Goal: Use online tool/utility: Utilize a website feature to perform a specific function

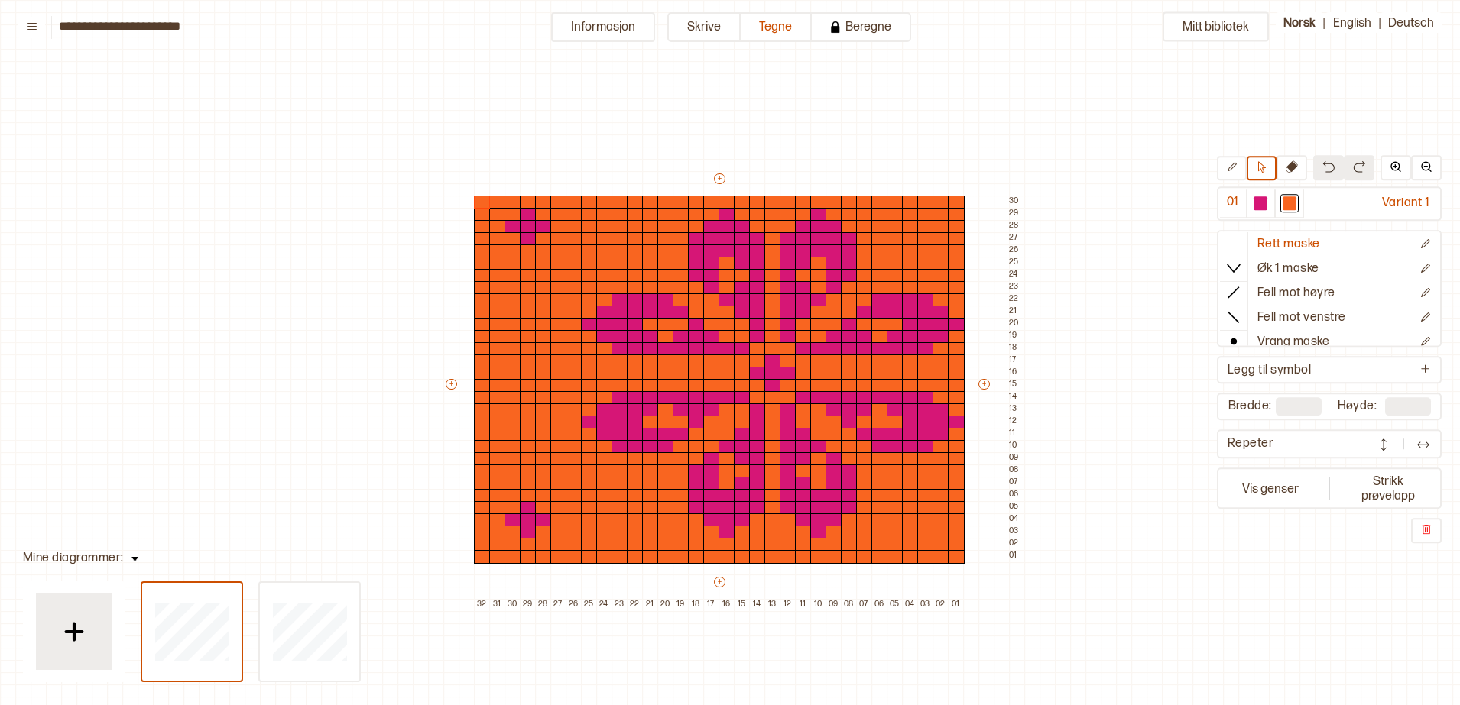
scroll to position [47, 59]
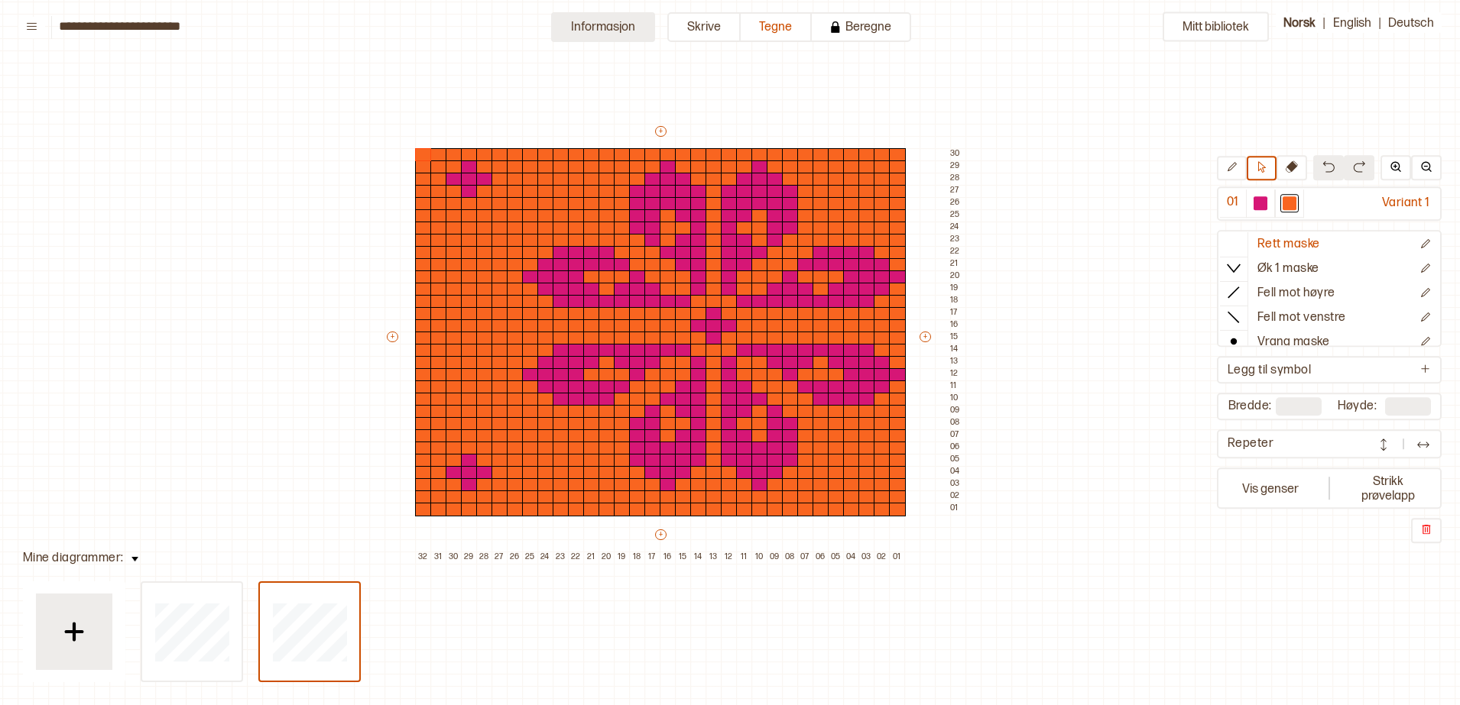
click at [617, 22] on button "Informasjon" at bounding box center [603, 27] width 104 height 30
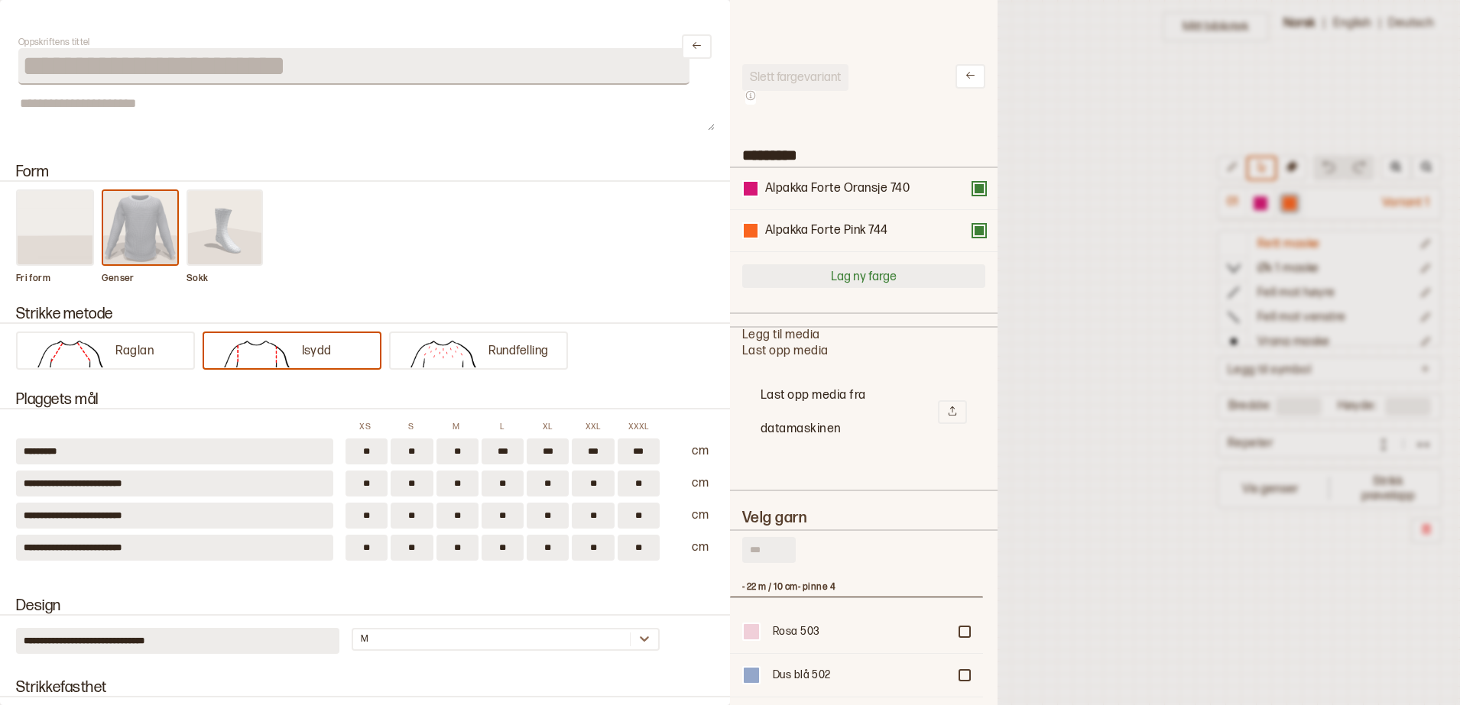
click at [838, 277] on button "Lag ny farge" at bounding box center [863, 276] width 243 height 24
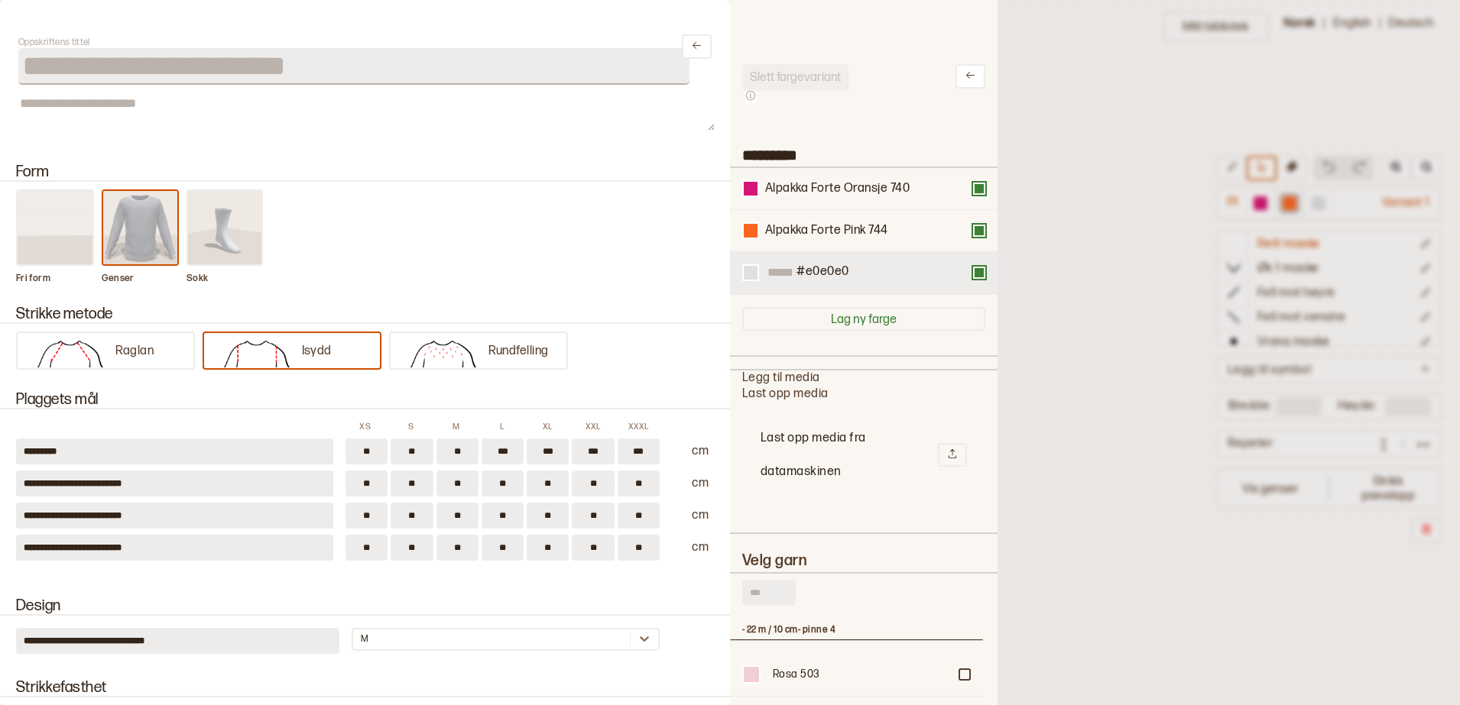
click at [966, 280] on div "#e0e0e0" at bounding box center [863, 273] width 243 height 18
click at [965, 73] on icon at bounding box center [970, 75] width 11 height 11
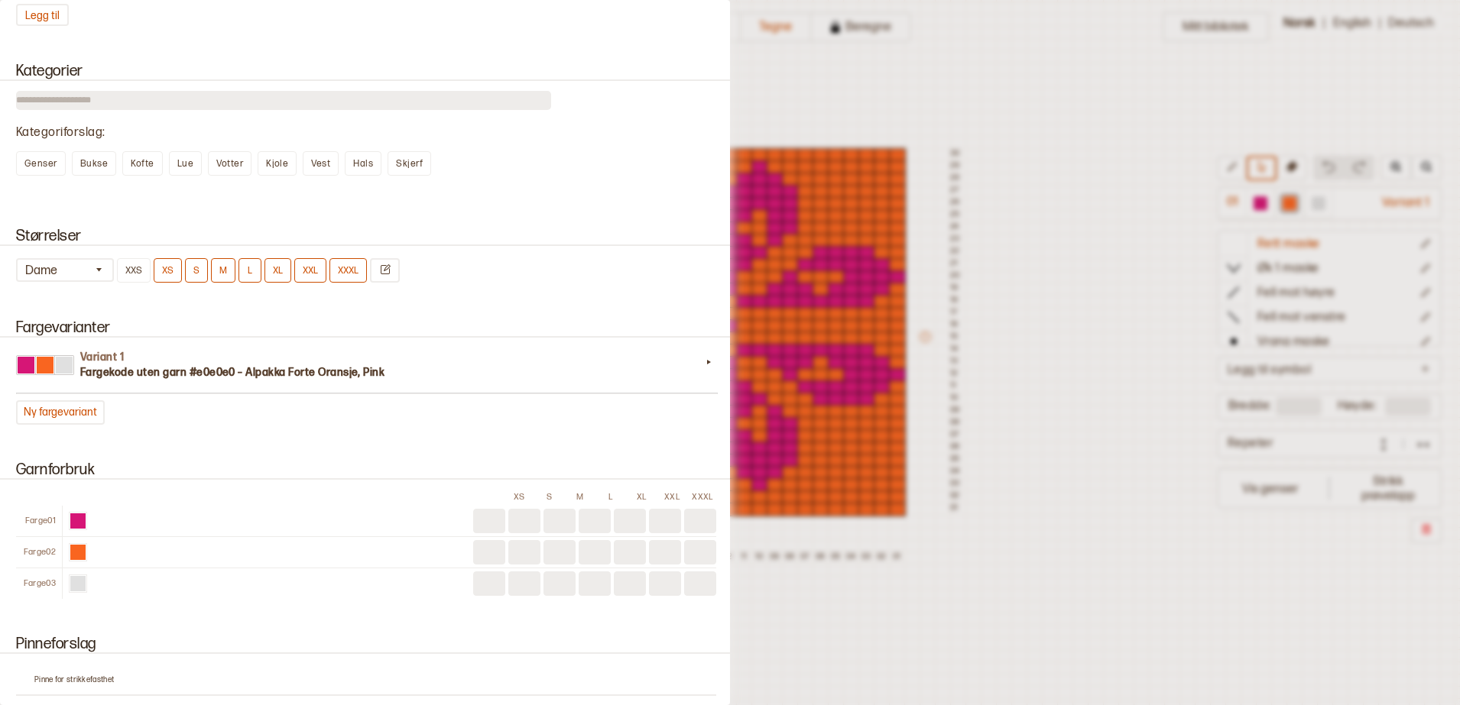
scroll to position [1147, 0]
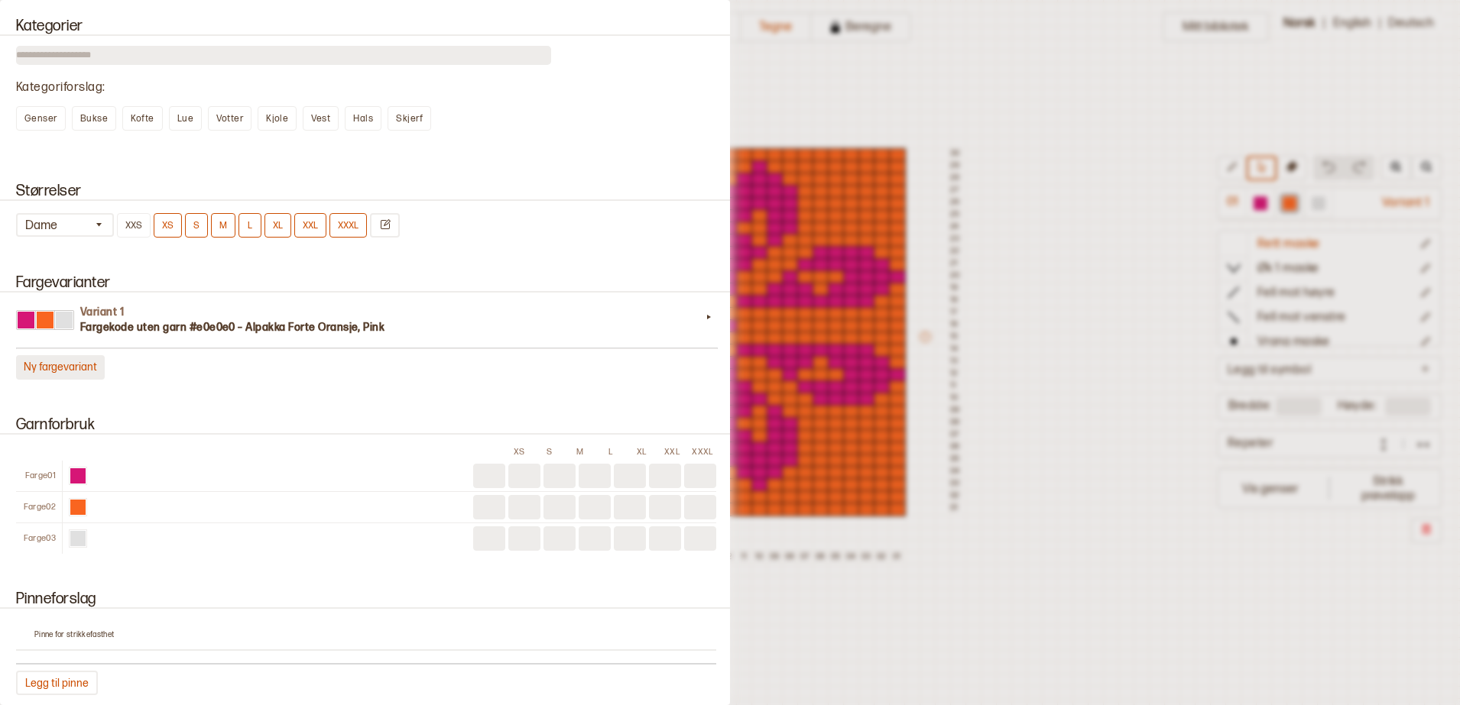
click at [71, 375] on button "Ny fargevariant" at bounding box center [60, 367] width 89 height 24
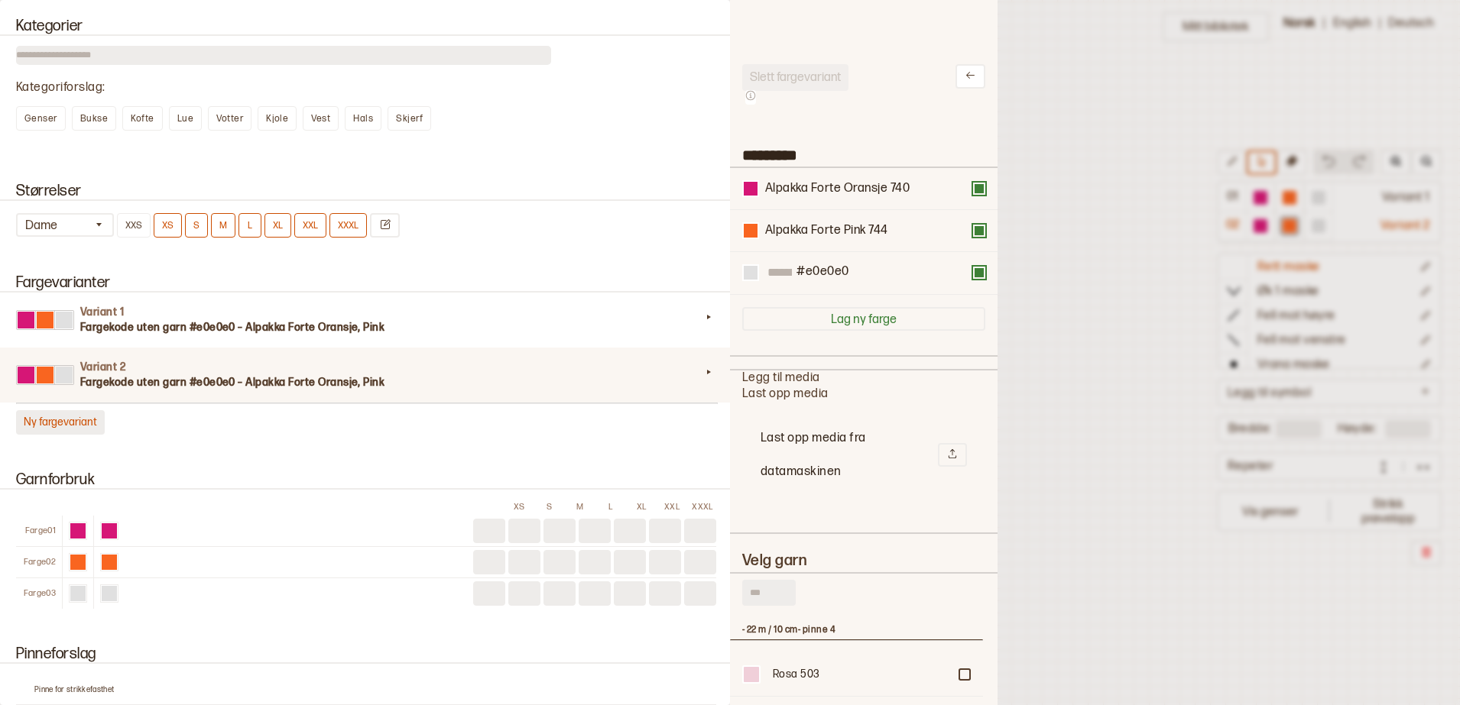
scroll to position [444, 238]
click at [751, 193] on div at bounding box center [751, 189] width 14 height 14
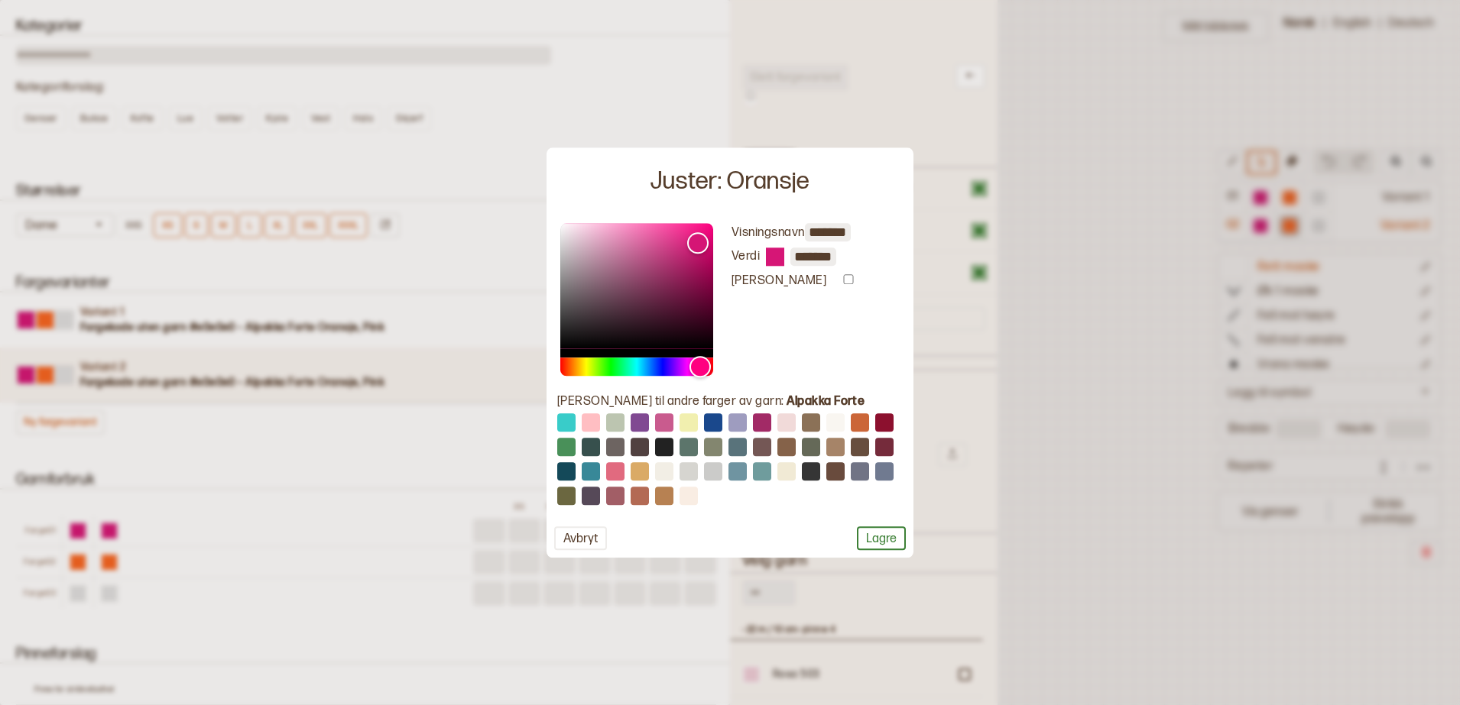
click at [822, 255] on input "*******" at bounding box center [813, 257] width 46 height 18
click at [572, 540] on button "Avbryt" at bounding box center [580, 539] width 53 height 24
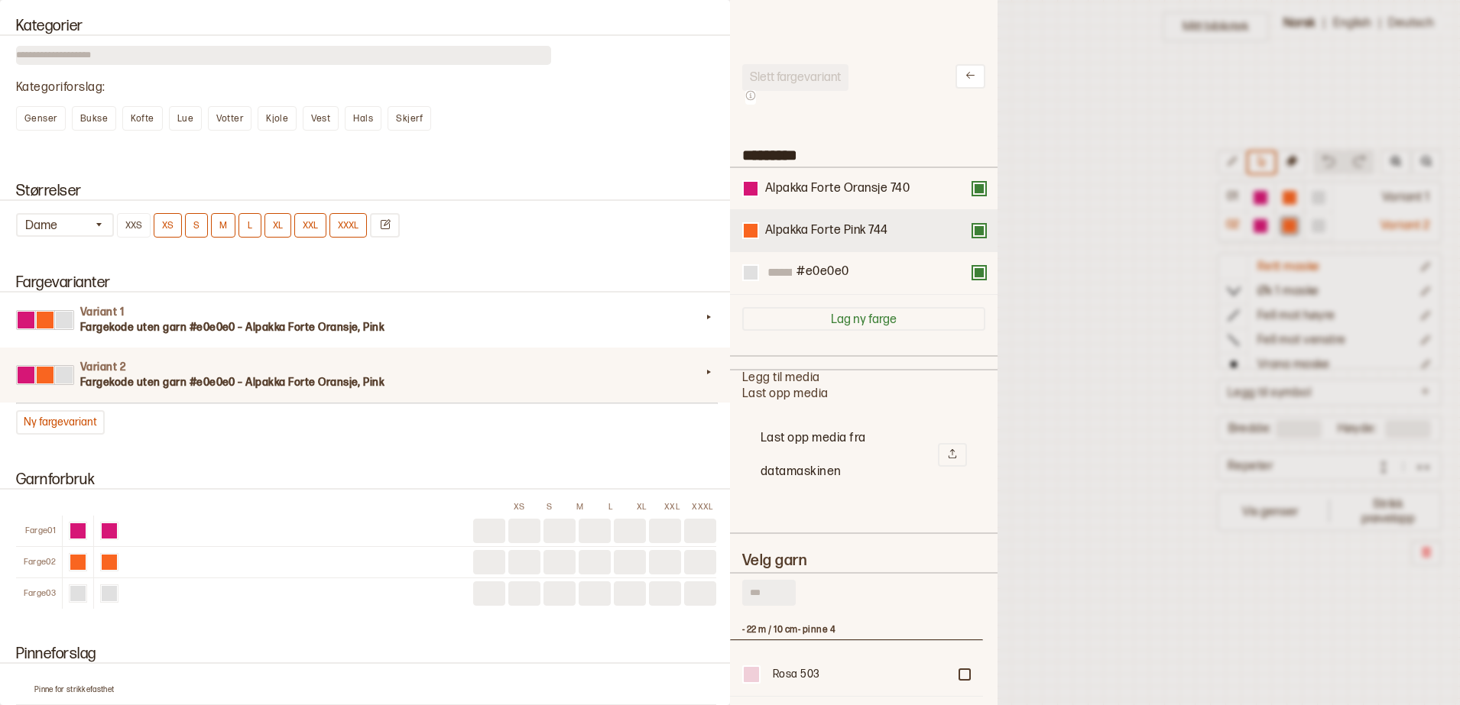
click at [777, 235] on div "Alpakka Forte Pink 744" at bounding box center [826, 231] width 123 height 16
click at [754, 226] on div at bounding box center [751, 231] width 14 height 14
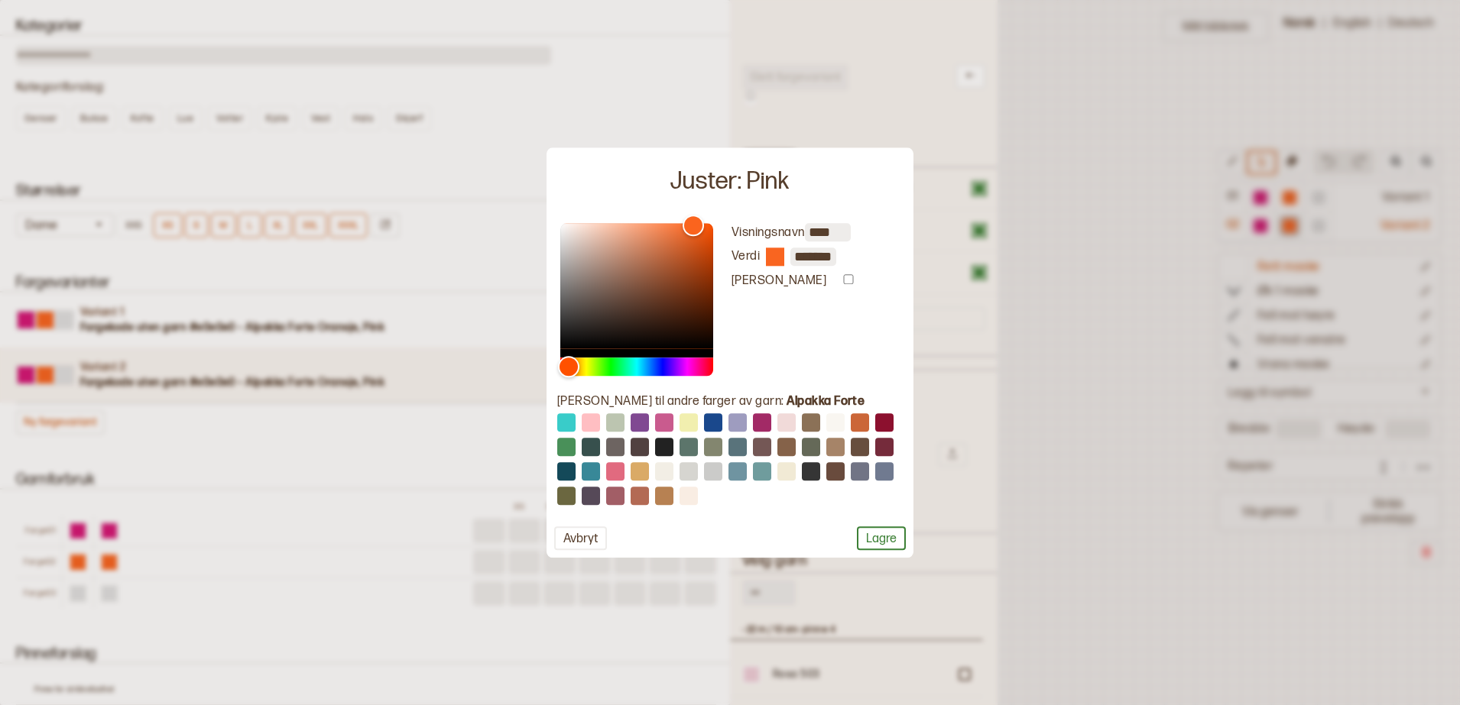
click at [832, 258] on input "*******" at bounding box center [813, 257] width 46 height 18
paste input "text"
type input "*******"
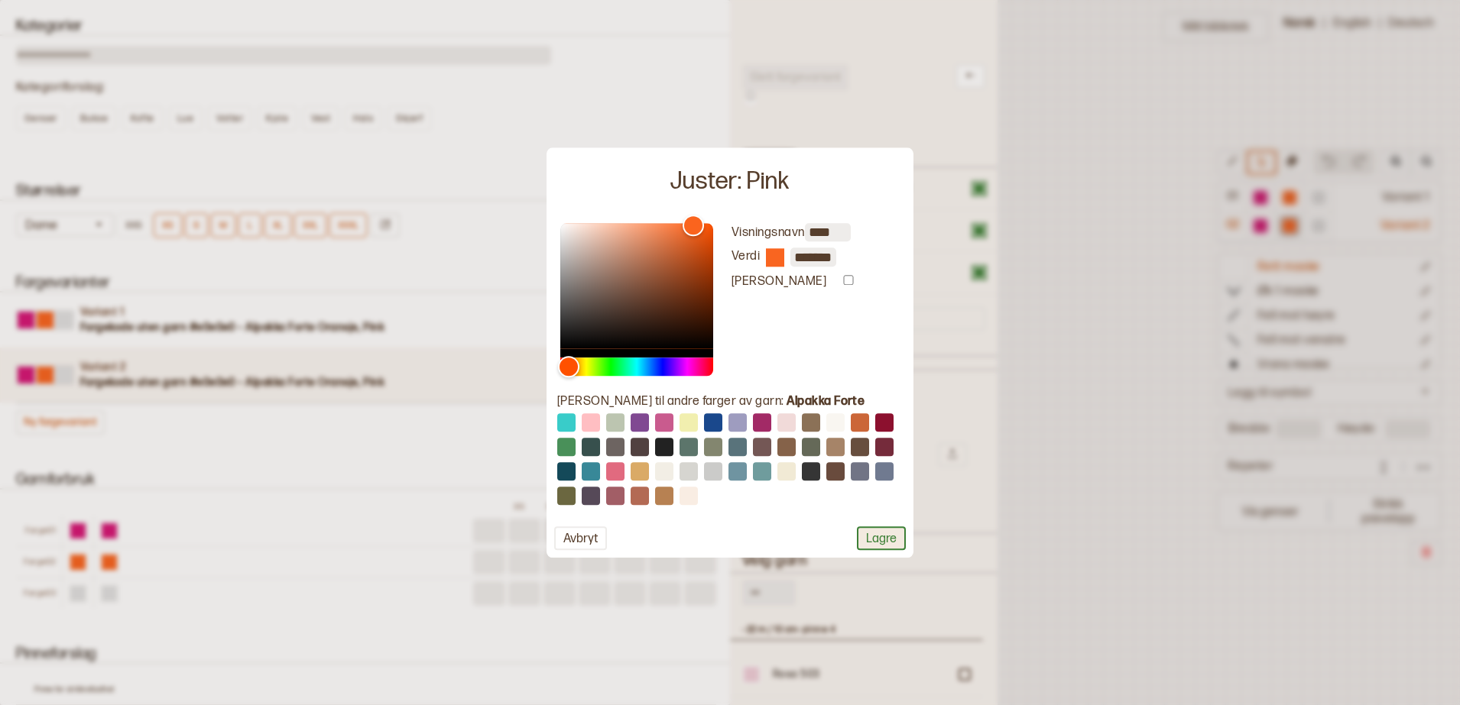
click at [877, 537] on button "Lagre" at bounding box center [881, 539] width 49 height 24
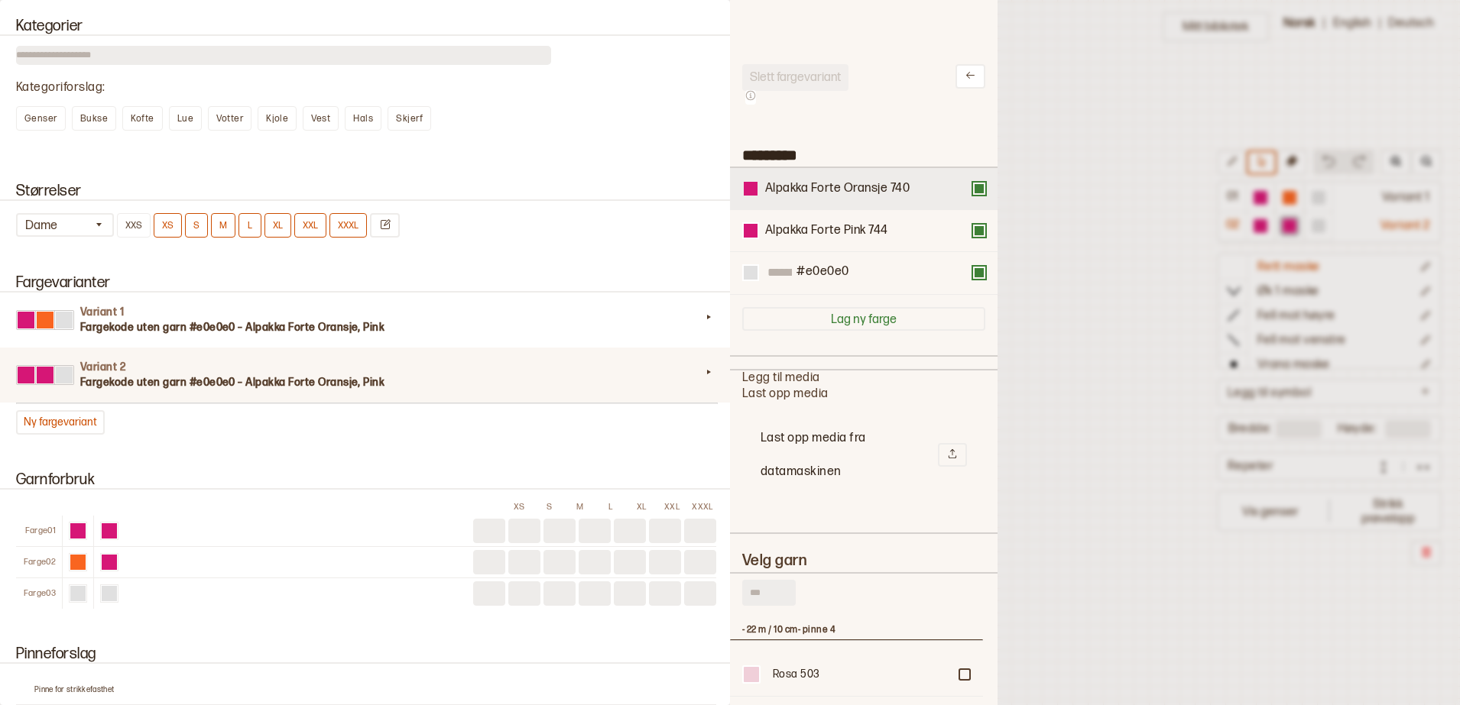
click at [746, 188] on div at bounding box center [751, 189] width 14 height 14
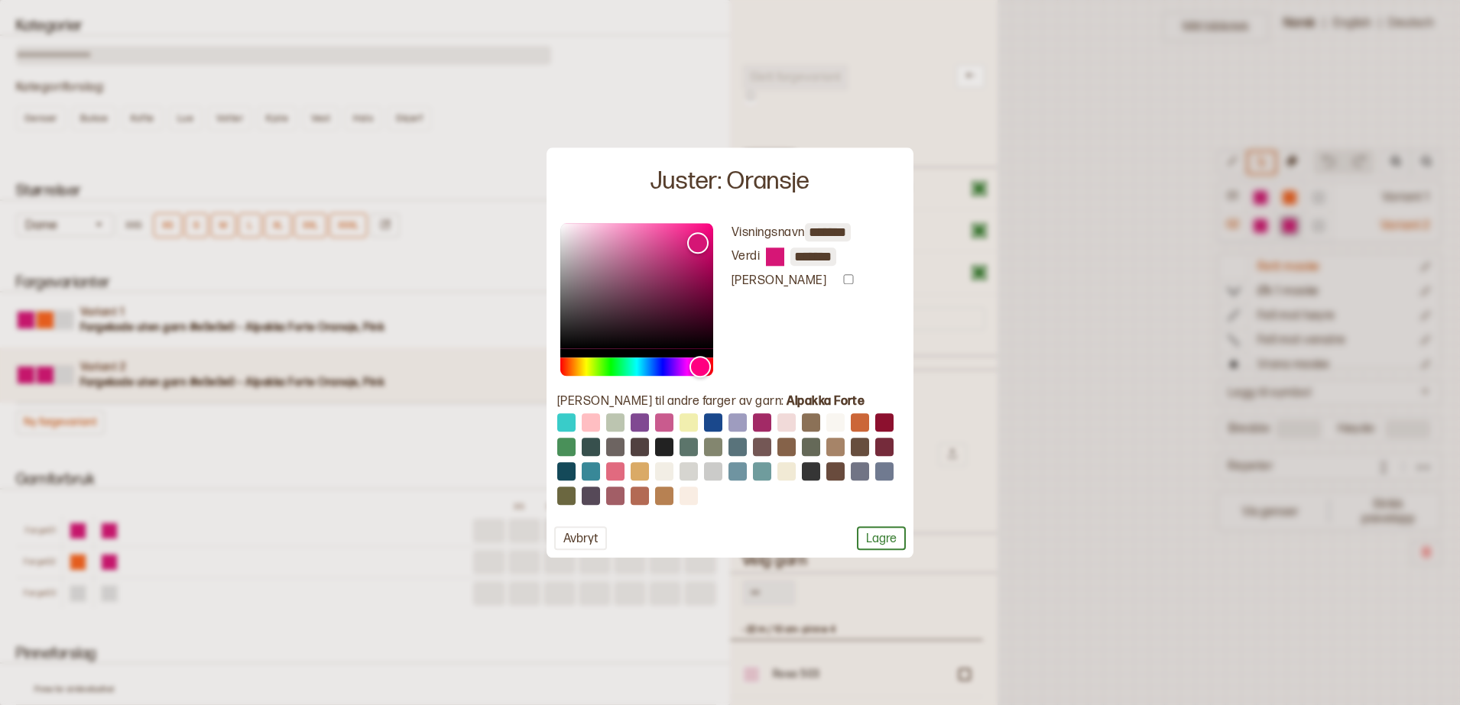
click at [813, 251] on input "*******" at bounding box center [813, 257] width 46 height 18
click at [900, 535] on button "Lagre" at bounding box center [881, 539] width 49 height 24
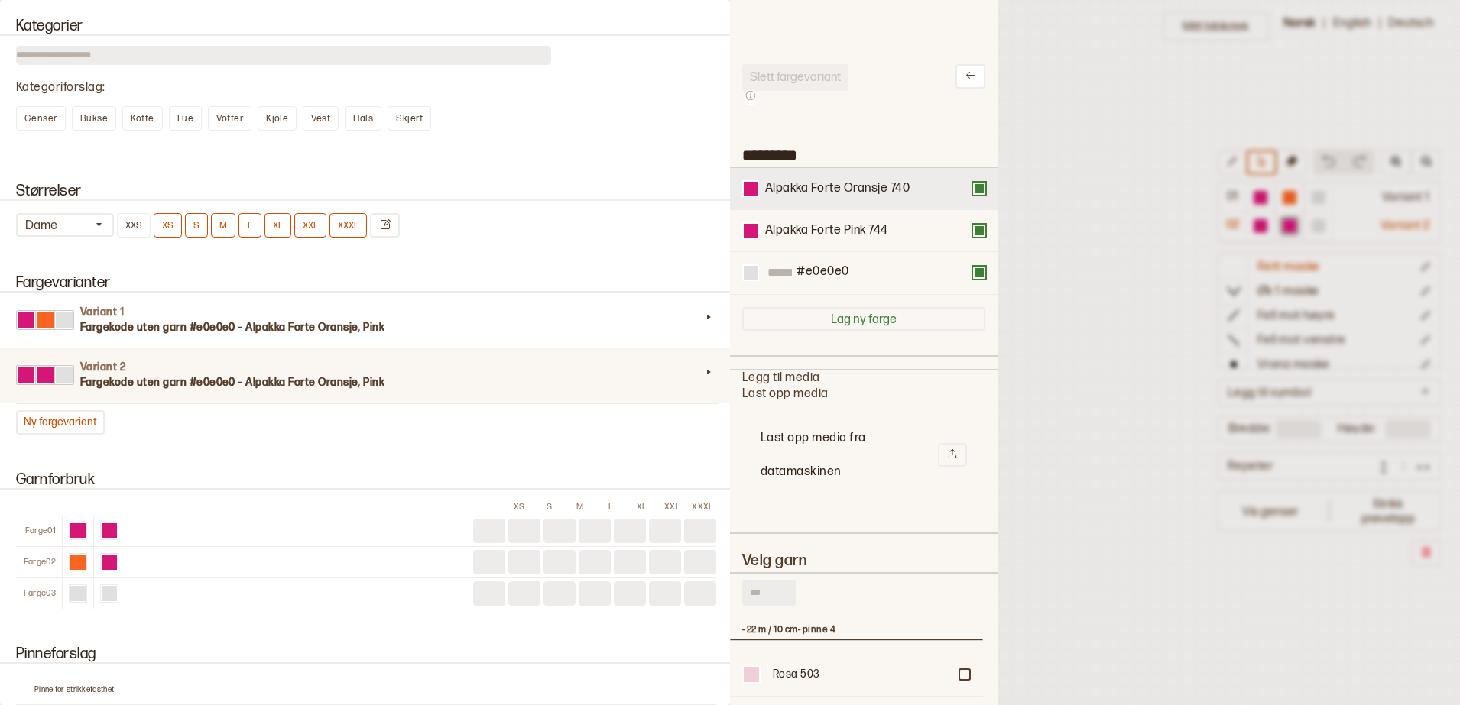
click at [751, 198] on div "Alpakka Forte Oransje 740" at bounding box center [864, 189] width 268 height 42
click at [753, 195] on div at bounding box center [751, 189] width 14 height 14
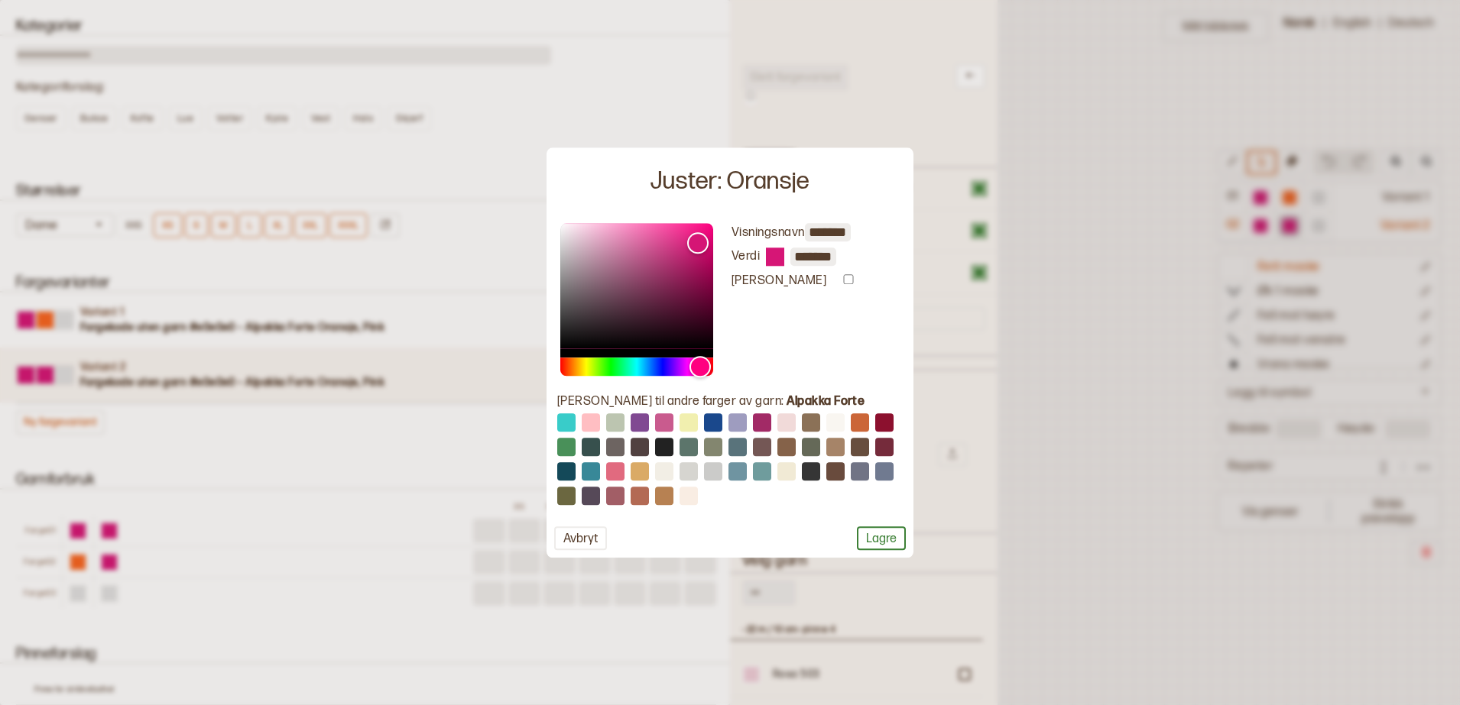
click at [825, 257] on input "*******" at bounding box center [813, 257] width 46 height 18
type input "*******"
click at [897, 541] on button "Lagre" at bounding box center [881, 539] width 49 height 24
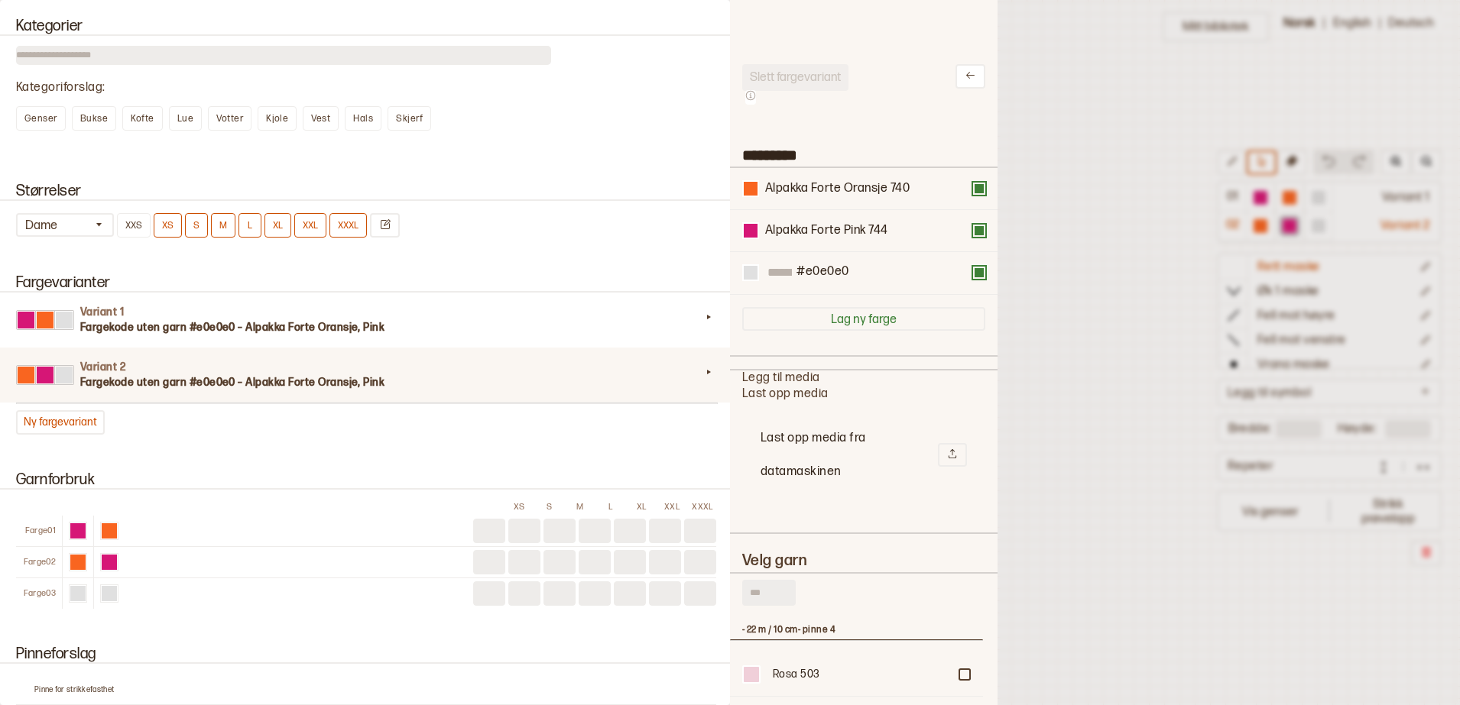
click at [1071, 332] on div at bounding box center [730, 352] width 1460 height 705
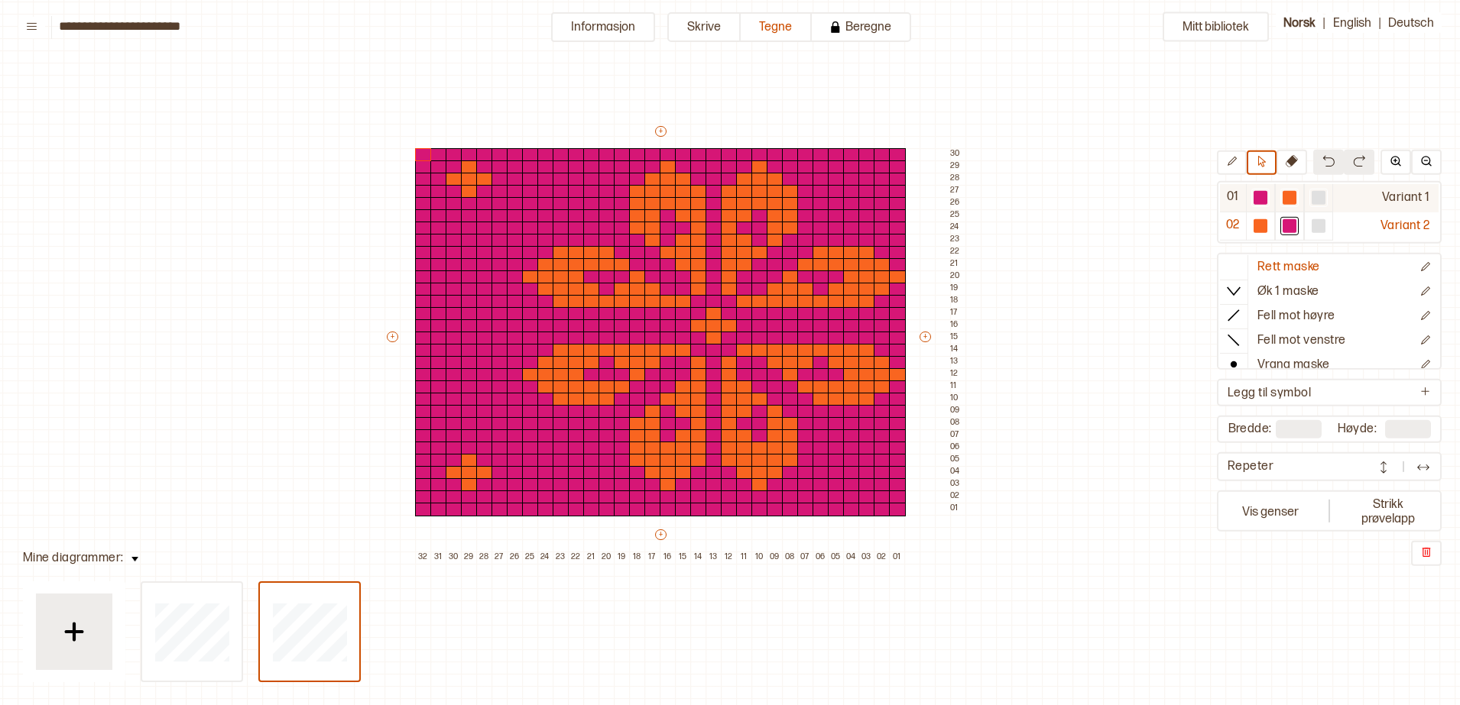
click at [1393, 196] on div "Variant 1" at bounding box center [1385, 197] width 105 height 28
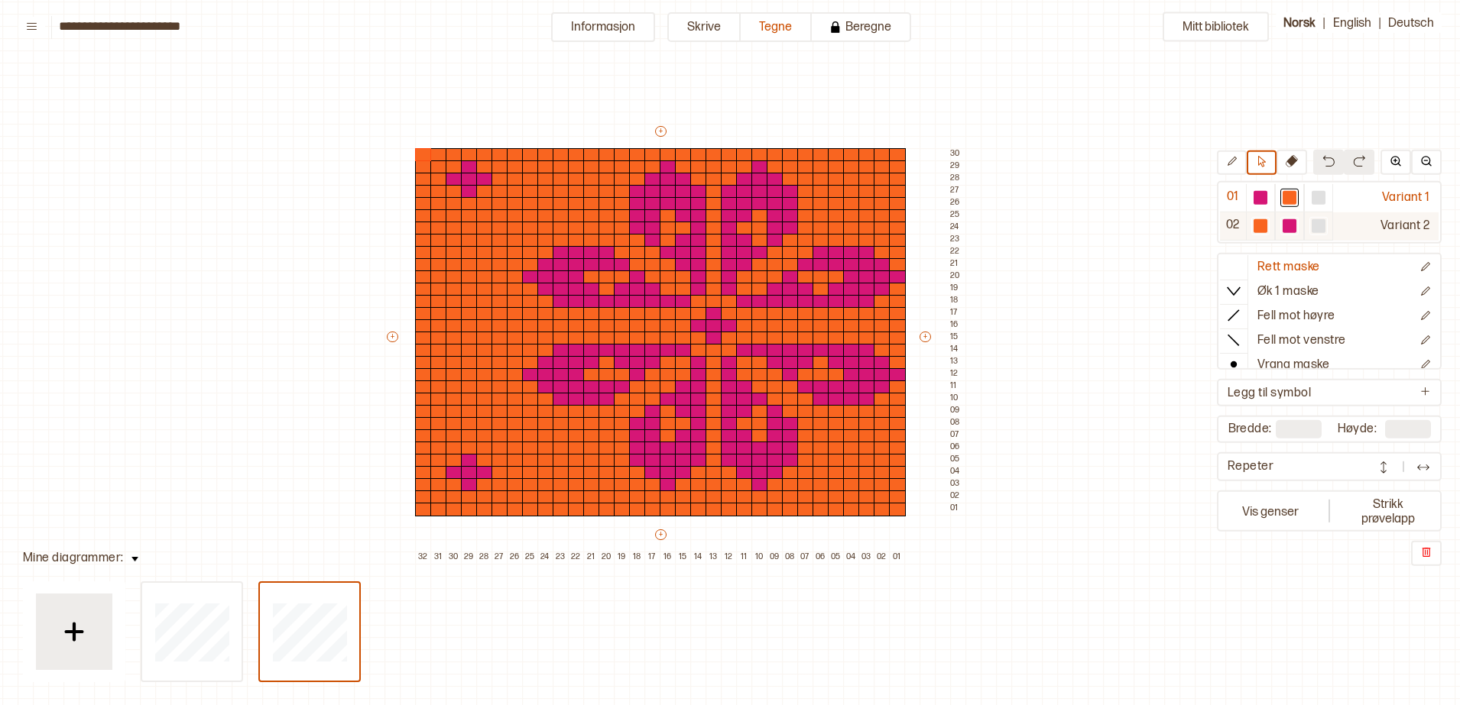
click at [1396, 222] on div "Variant 2" at bounding box center [1385, 226] width 105 height 28
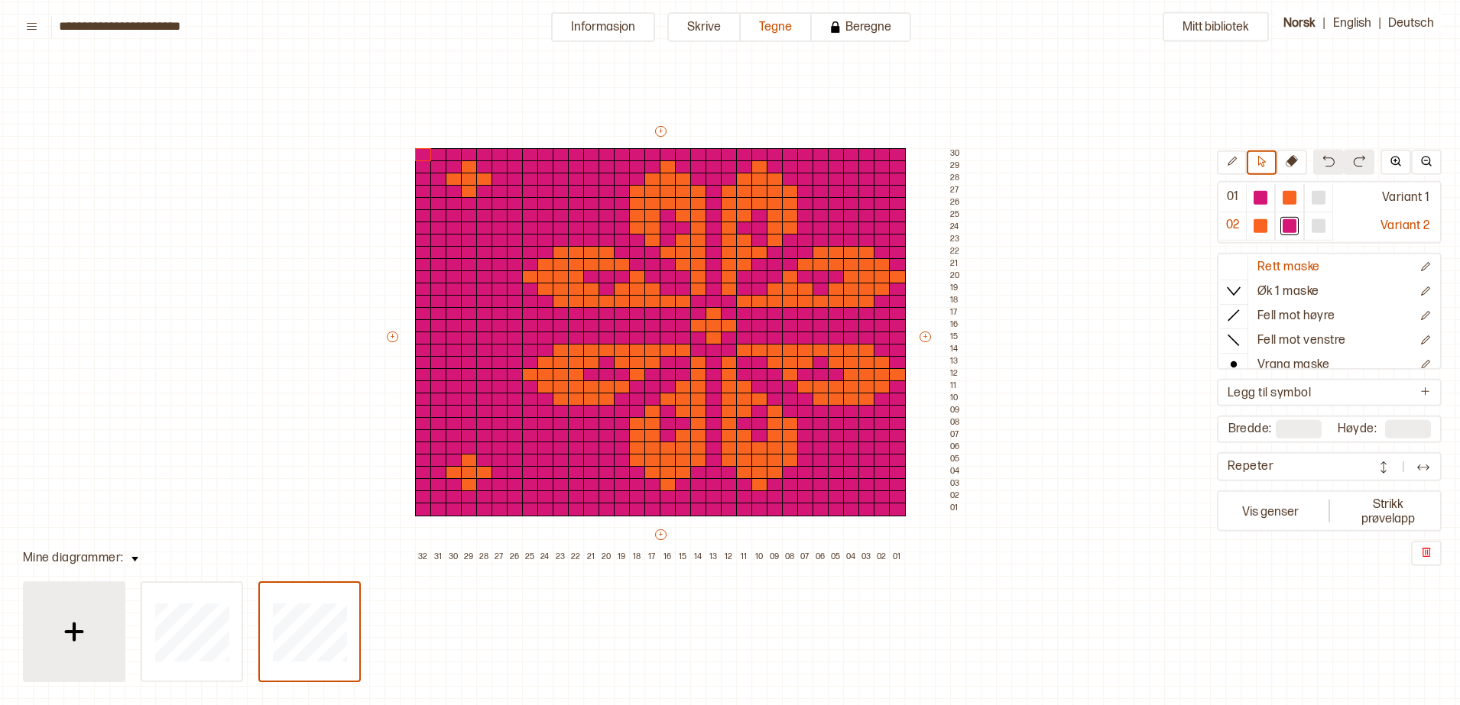
click at [75, 625] on img at bounding box center [74, 632] width 38 height 38
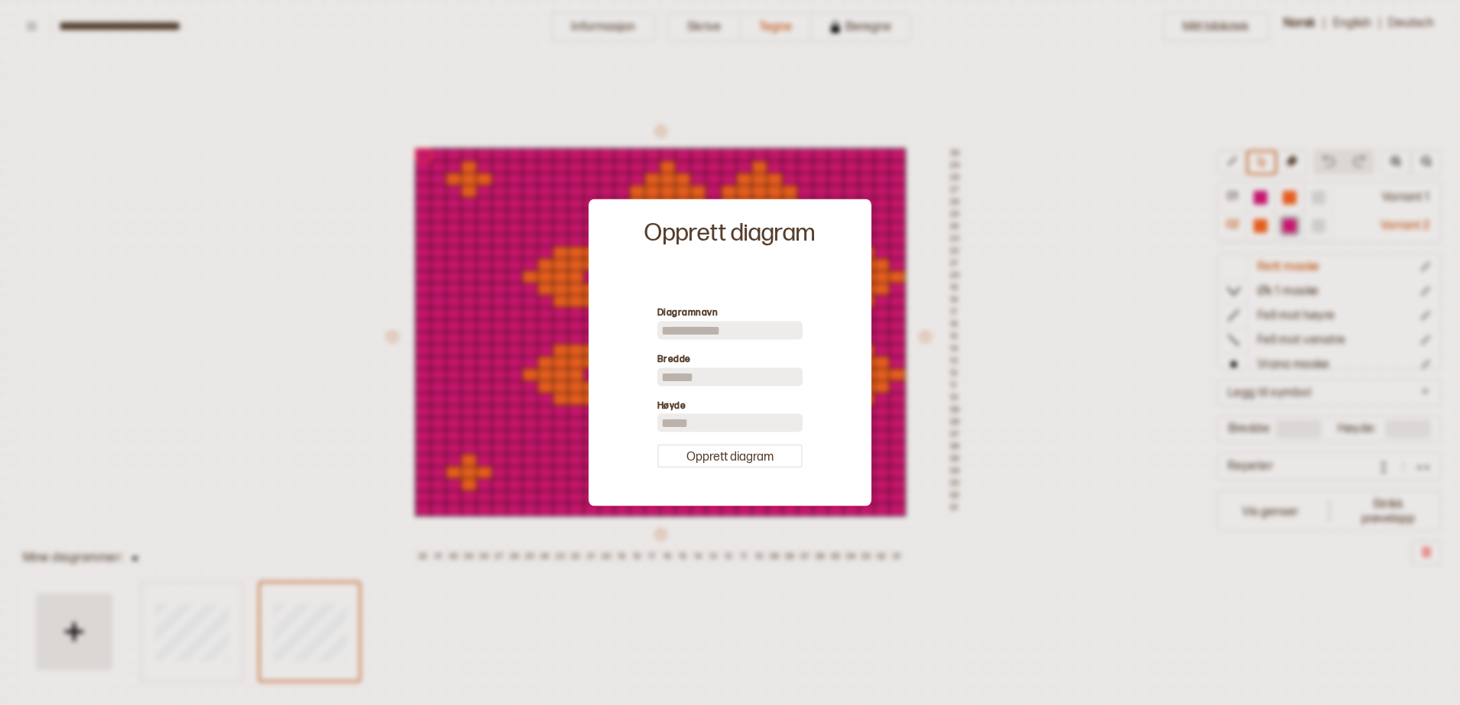
click at [709, 381] on input "**" at bounding box center [729, 377] width 145 height 18
type input "*"
type input "**"
click at [738, 465] on button "Opprett diagram" at bounding box center [729, 457] width 145 height 24
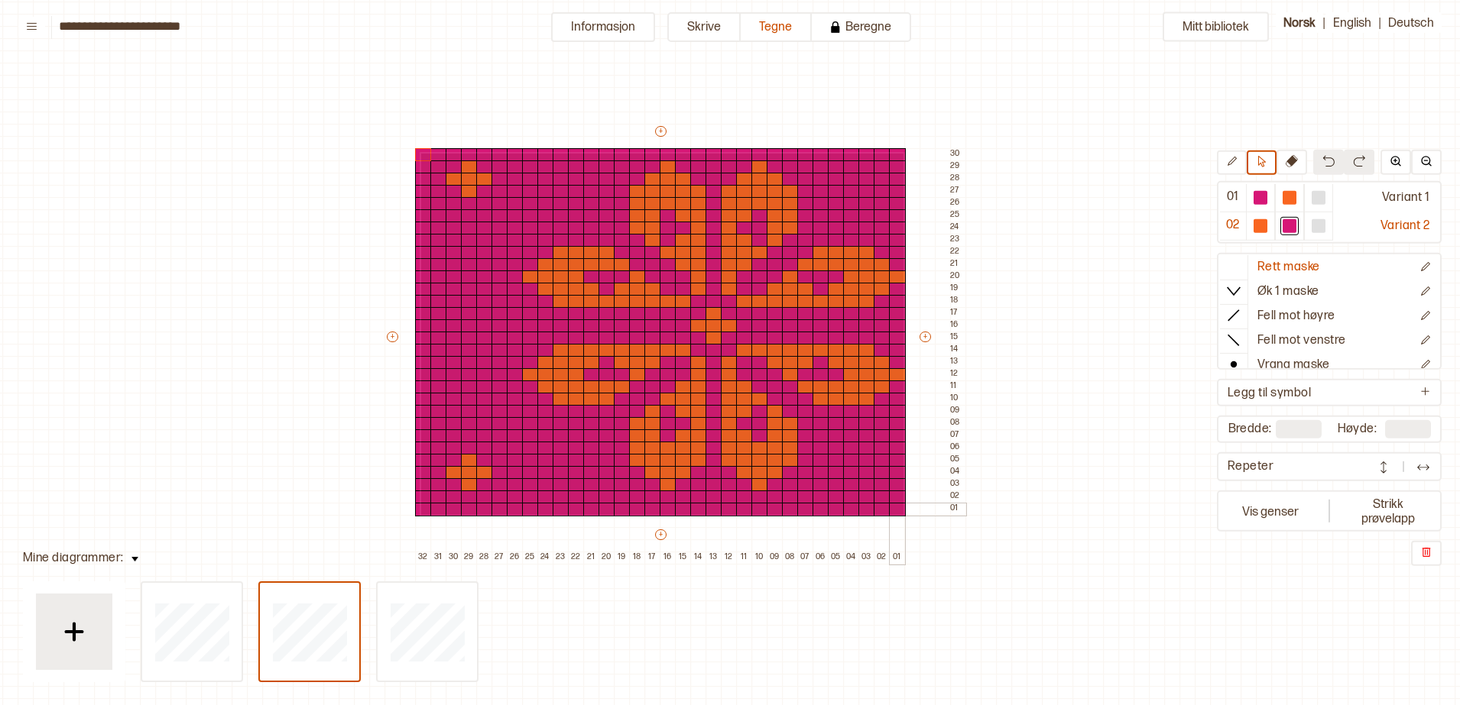
drag, startPoint x: 425, startPoint y: 154, endPoint x: 902, endPoint y: 514, distance: 597.6
click at [902, 514] on div "+ + + + 32 31 30 29 28 27 26 25 24 23 22 21 20 19 18 17 16 15 14 13 12 11 10 09…" at bounding box center [674, 344] width 581 height 440
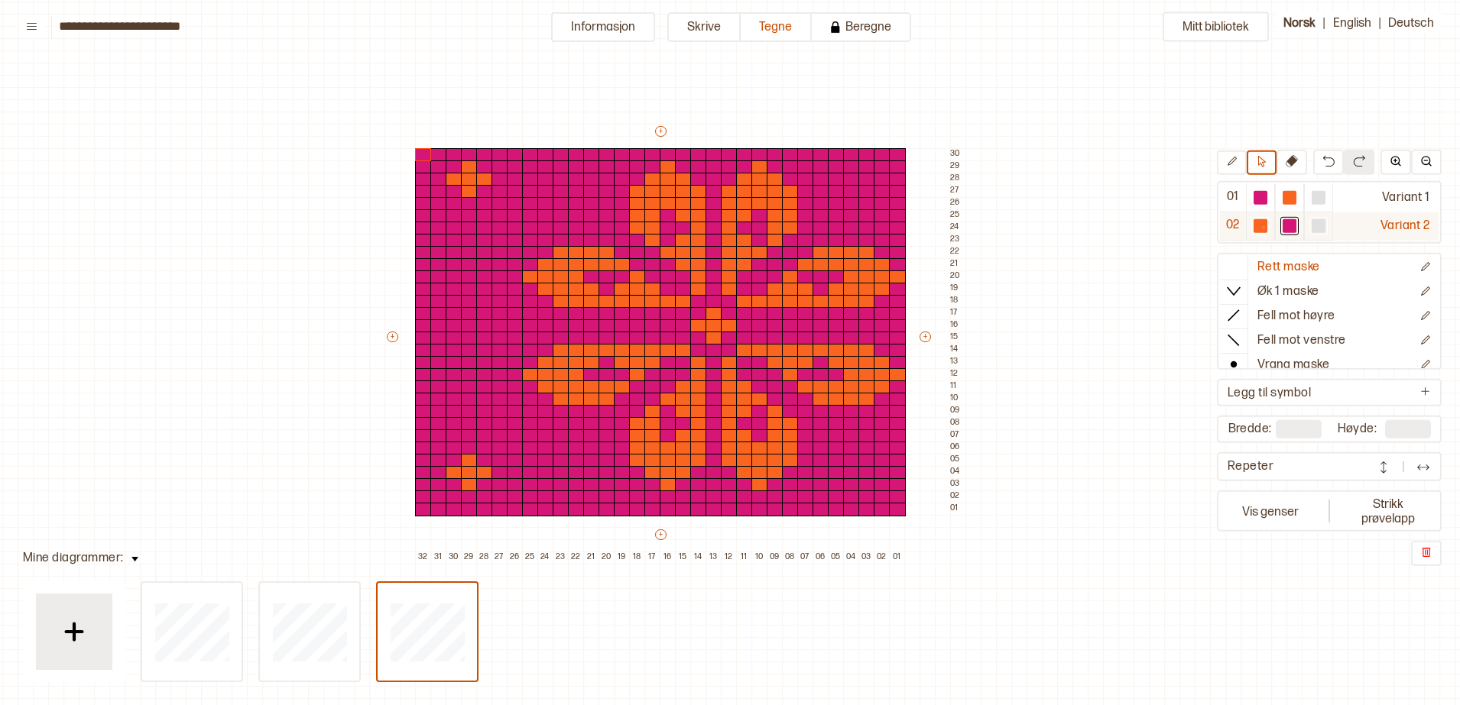
click at [1262, 226] on div at bounding box center [1261, 226] width 14 height 14
click at [1260, 229] on div at bounding box center [1261, 226] width 14 height 14
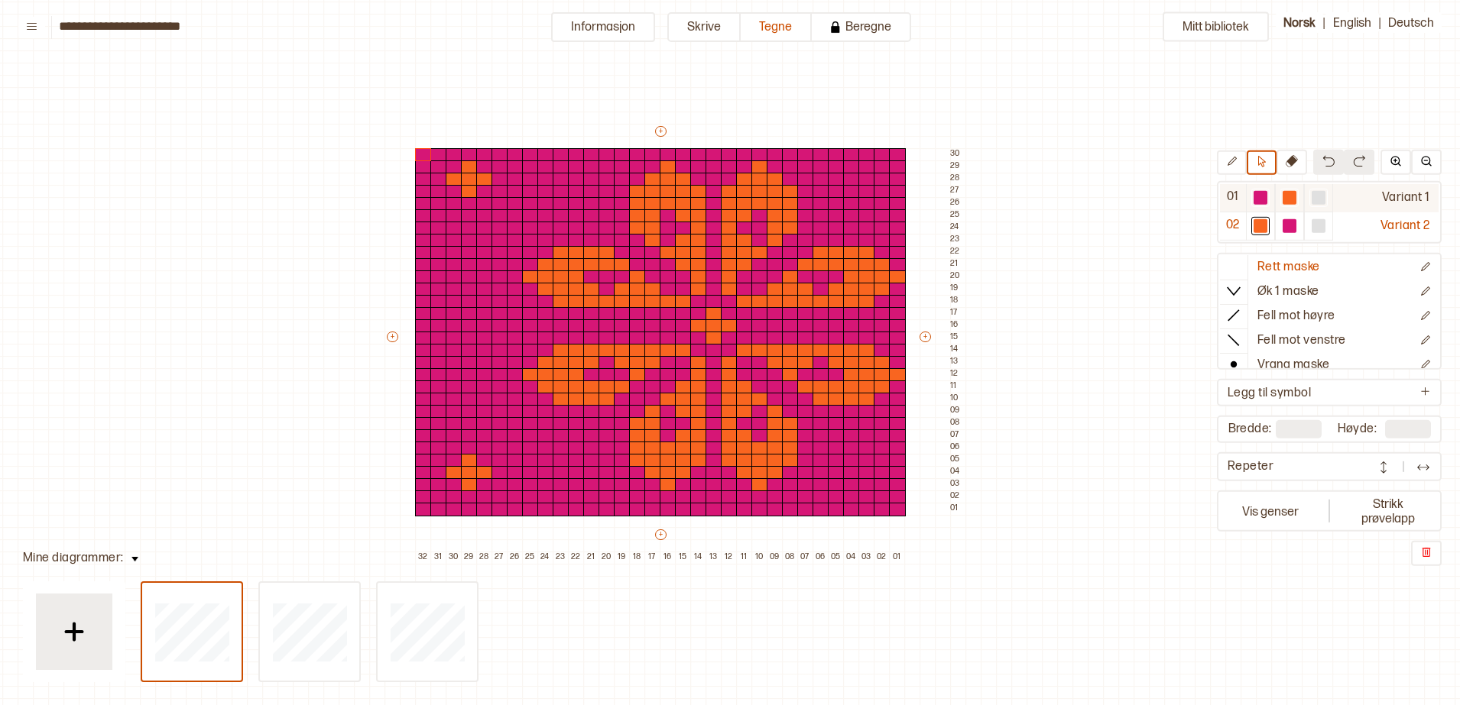
click at [1411, 205] on div "Variant 1" at bounding box center [1385, 197] width 105 height 28
click at [1406, 199] on div "Variant 1" at bounding box center [1385, 197] width 105 height 28
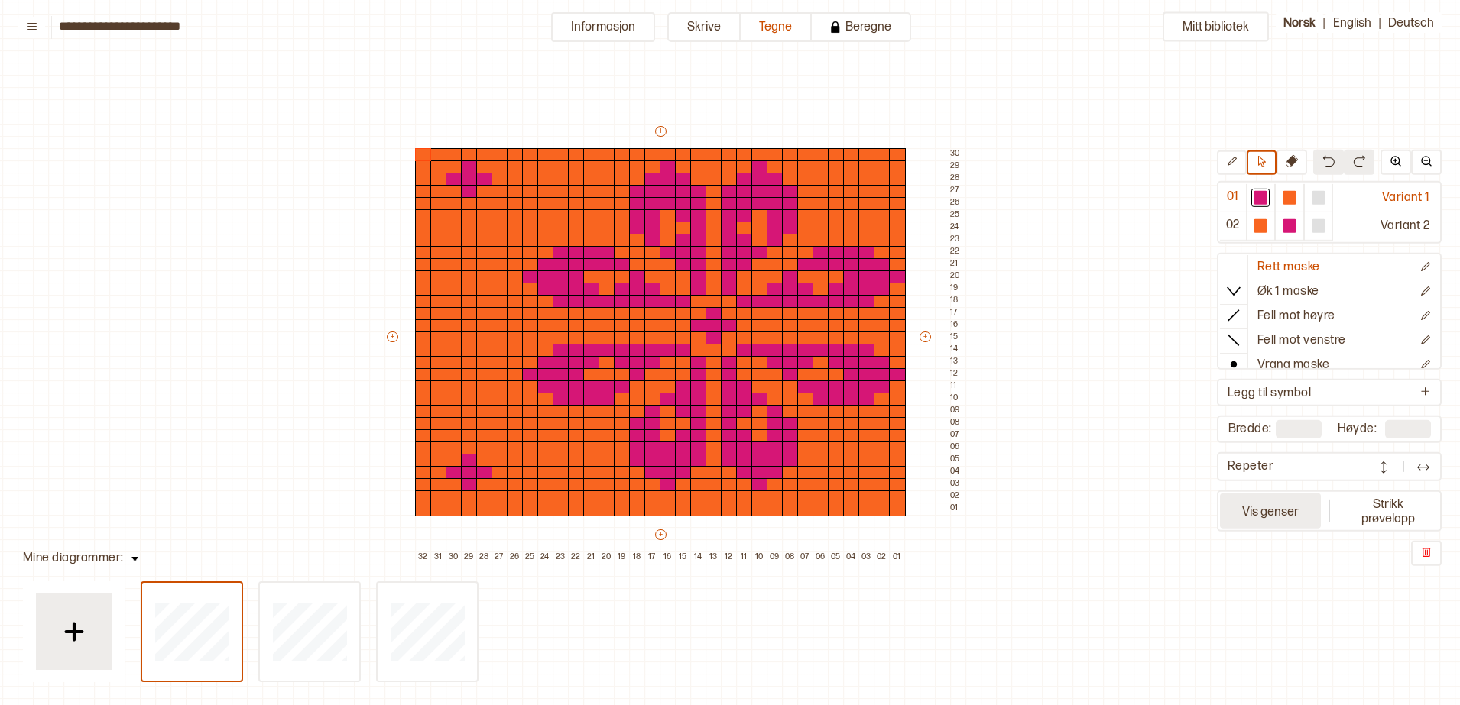
click at [1292, 508] on button "Vis genser" at bounding box center [1270, 511] width 101 height 35
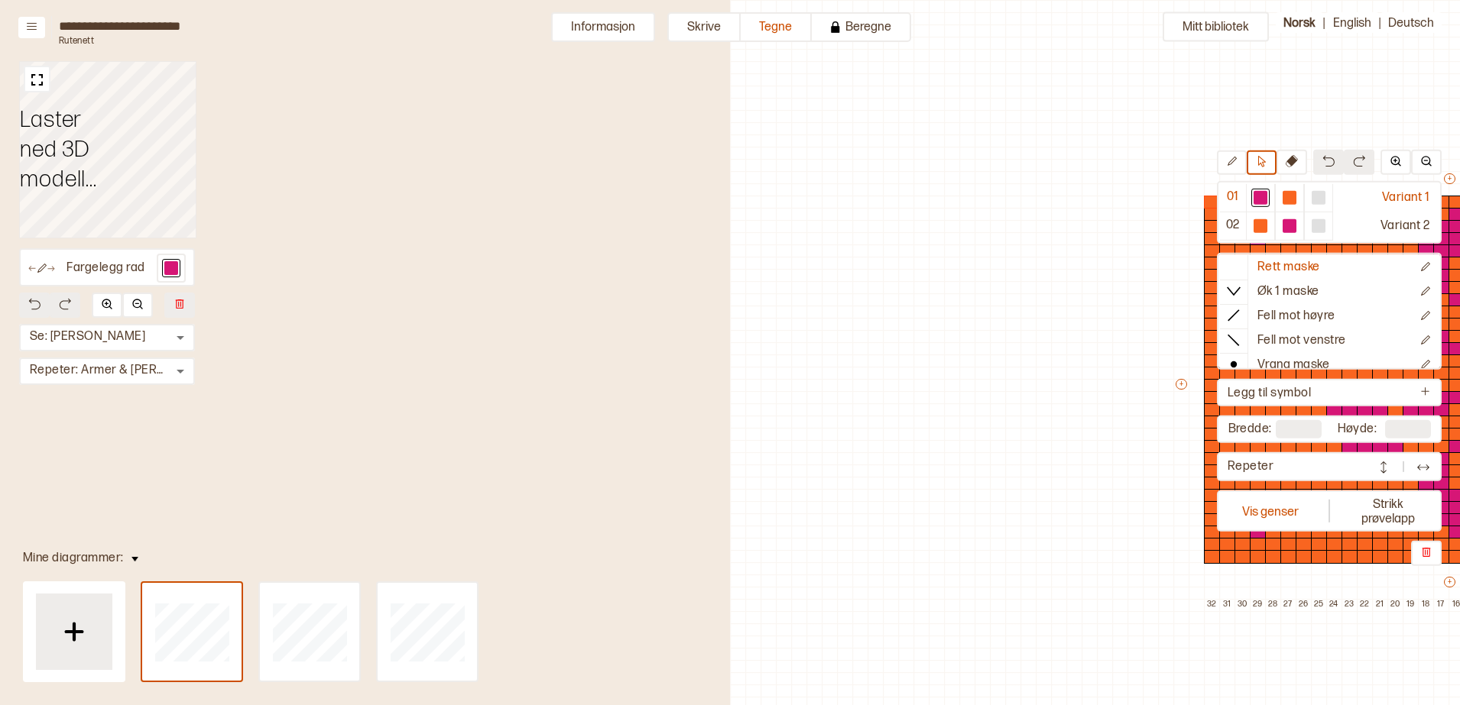
scroll to position [47, 667]
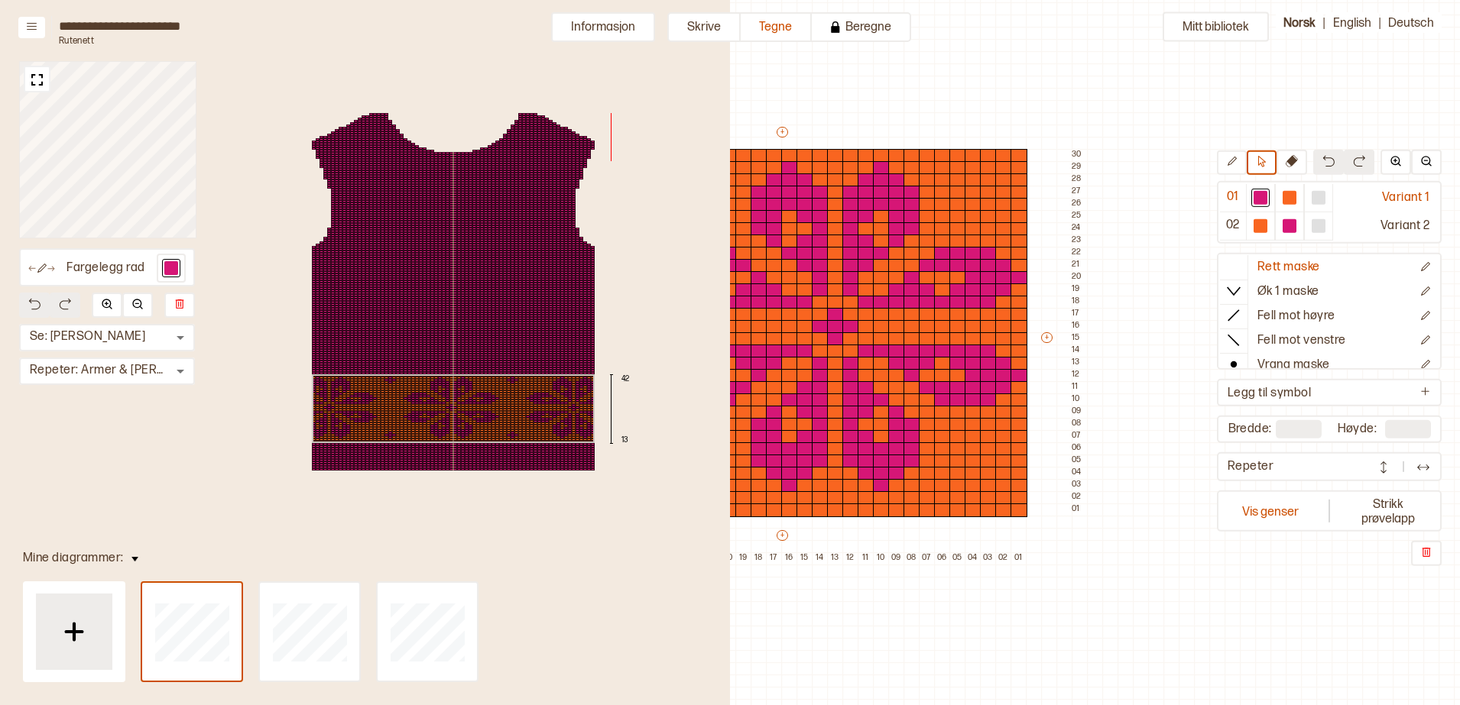
click at [454, 407] on div "42 13" at bounding box center [453, 292] width 375 height 381
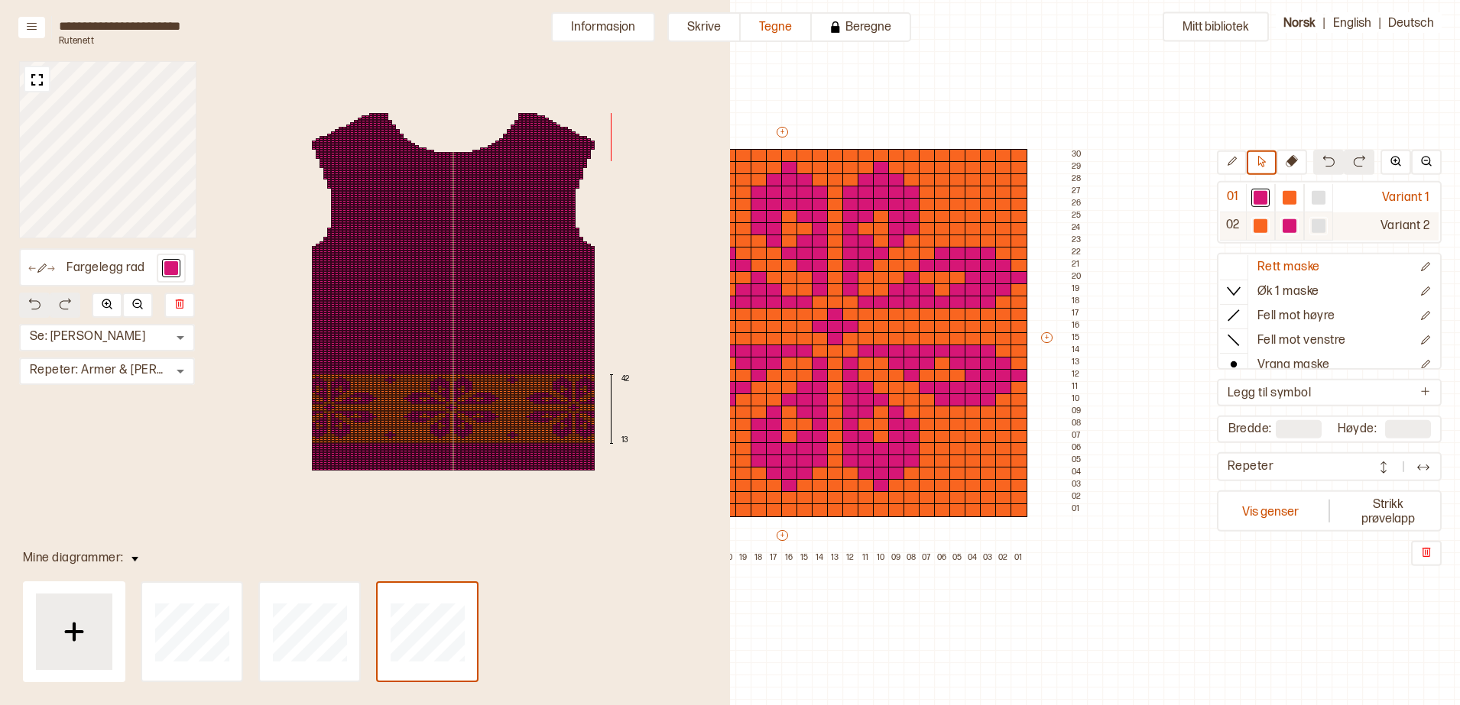
click at [1418, 224] on div "Variant 2" at bounding box center [1385, 226] width 105 height 28
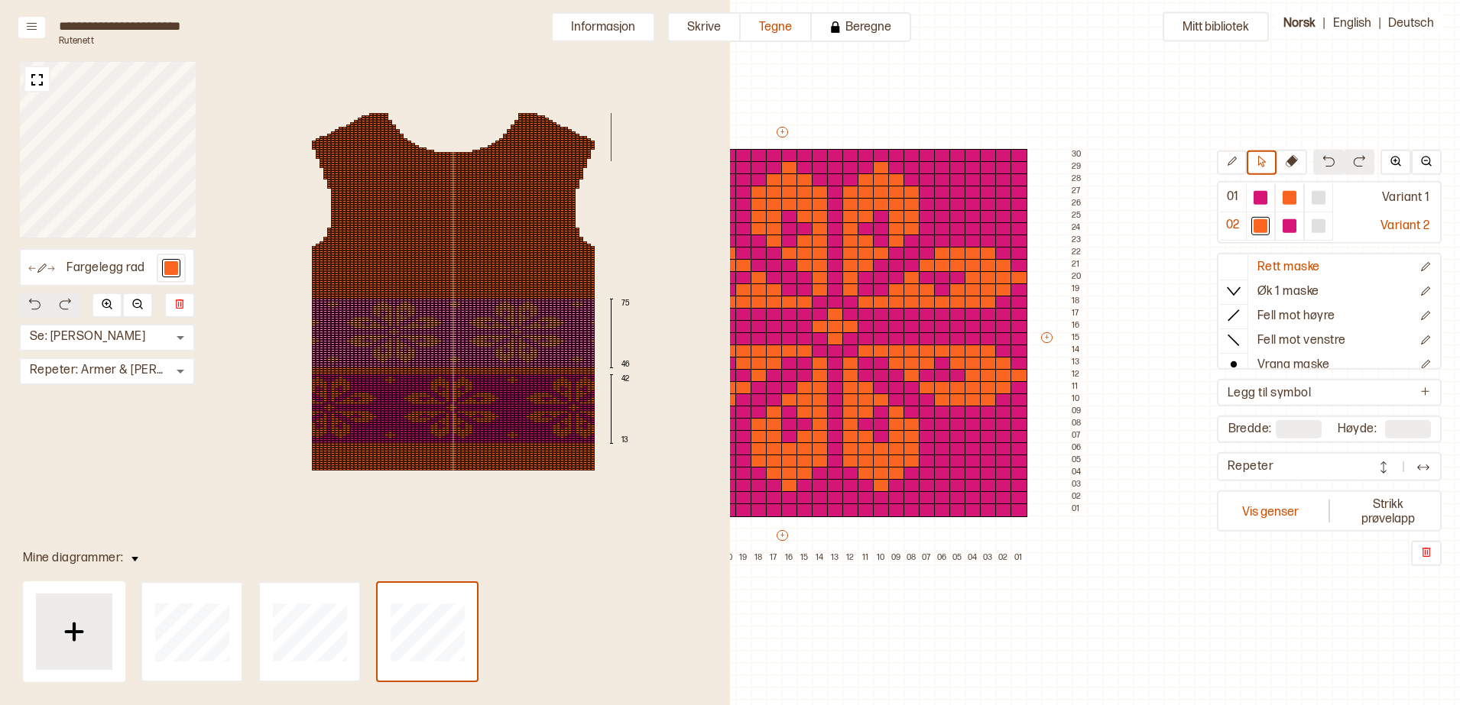
click at [501, 332] on div at bounding box center [501, 332] width 4 height 2
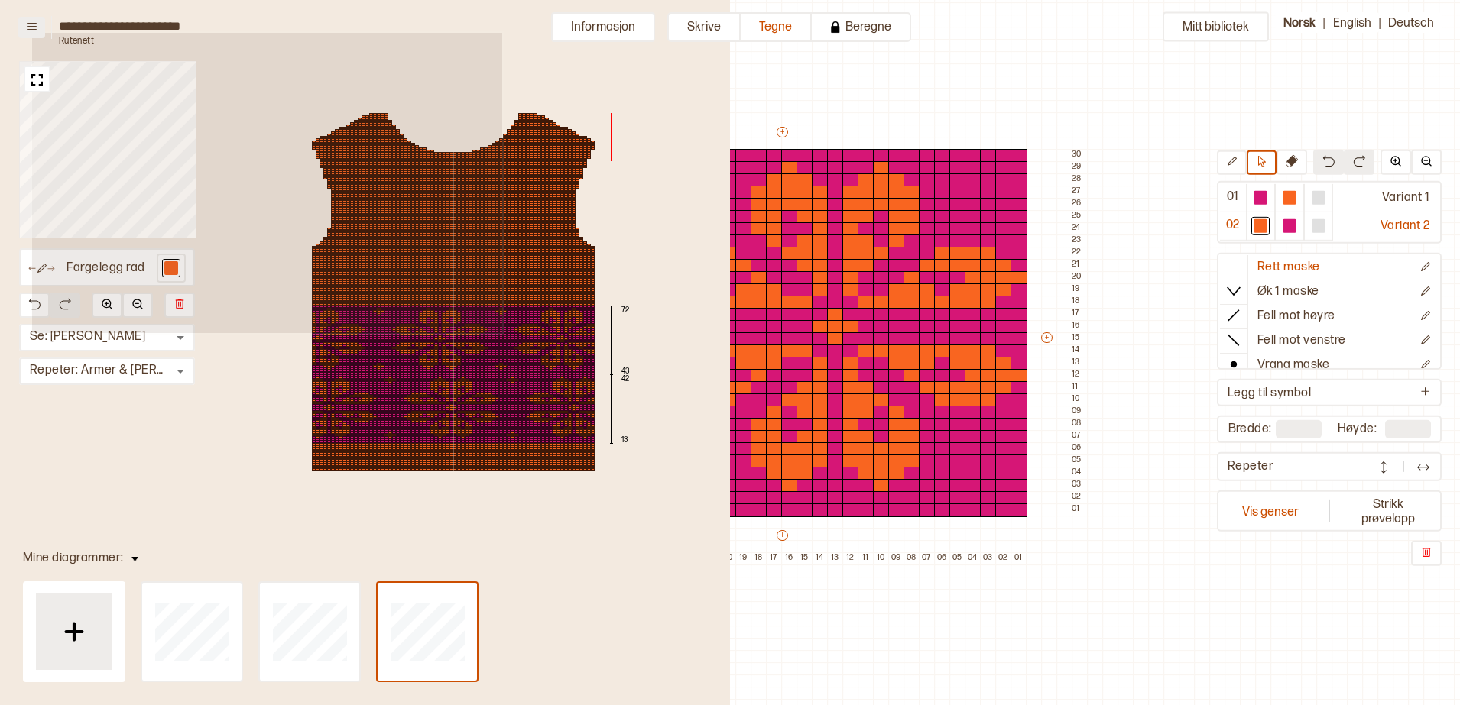
click at [31, 28] on icon at bounding box center [32, 26] width 10 height 7
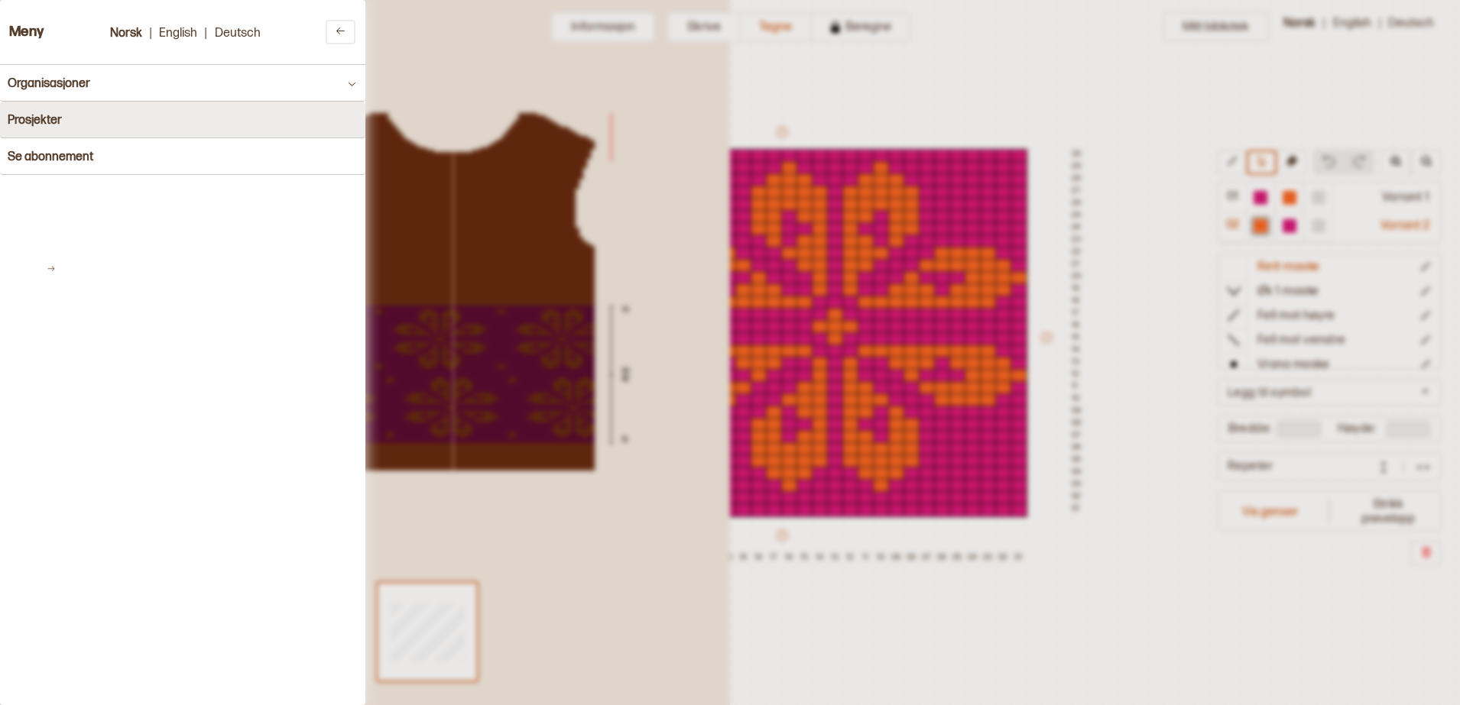
click at [50, 129] on button "Prosjekter" at bounding box center [182, 120] width 365 height 37
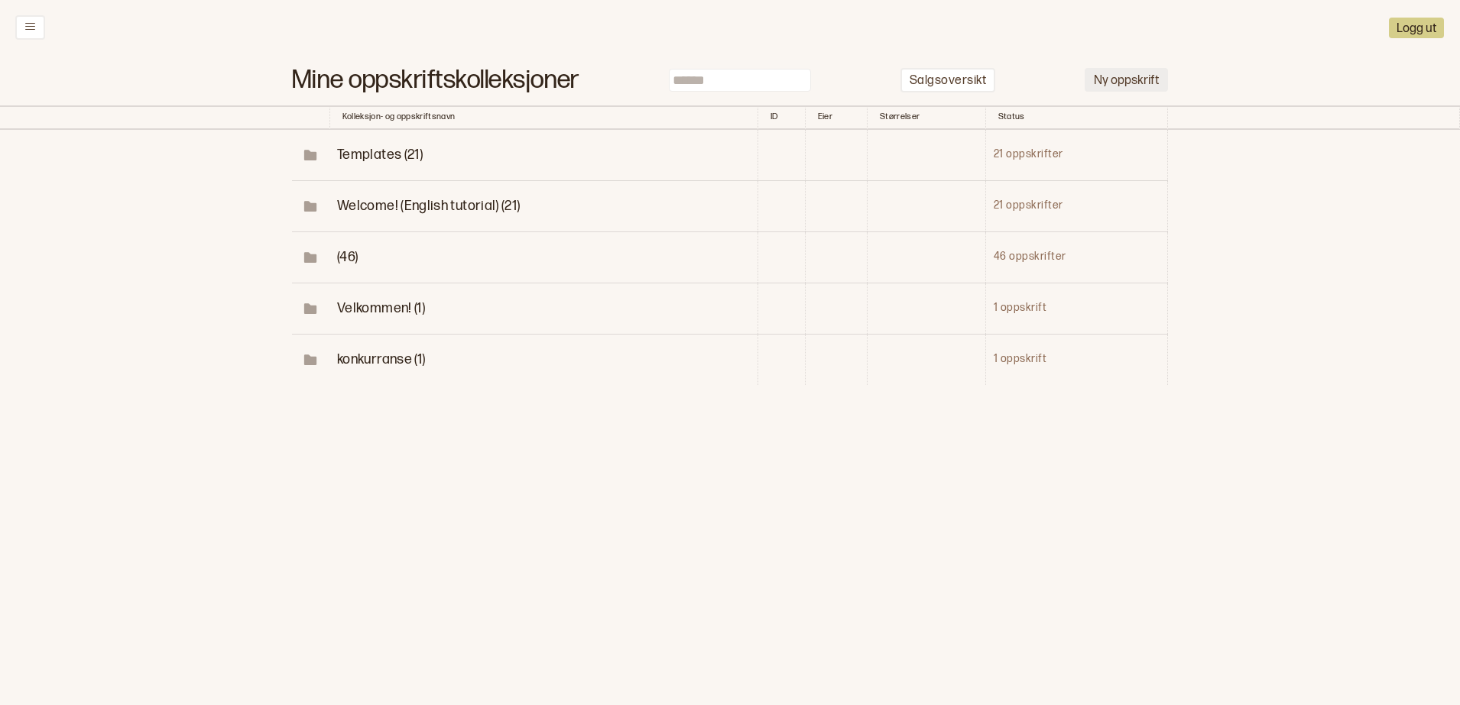
click at [1135, 81] on button "Ny oppskrift" at bounding box center [1126, 80] width 83 height 24
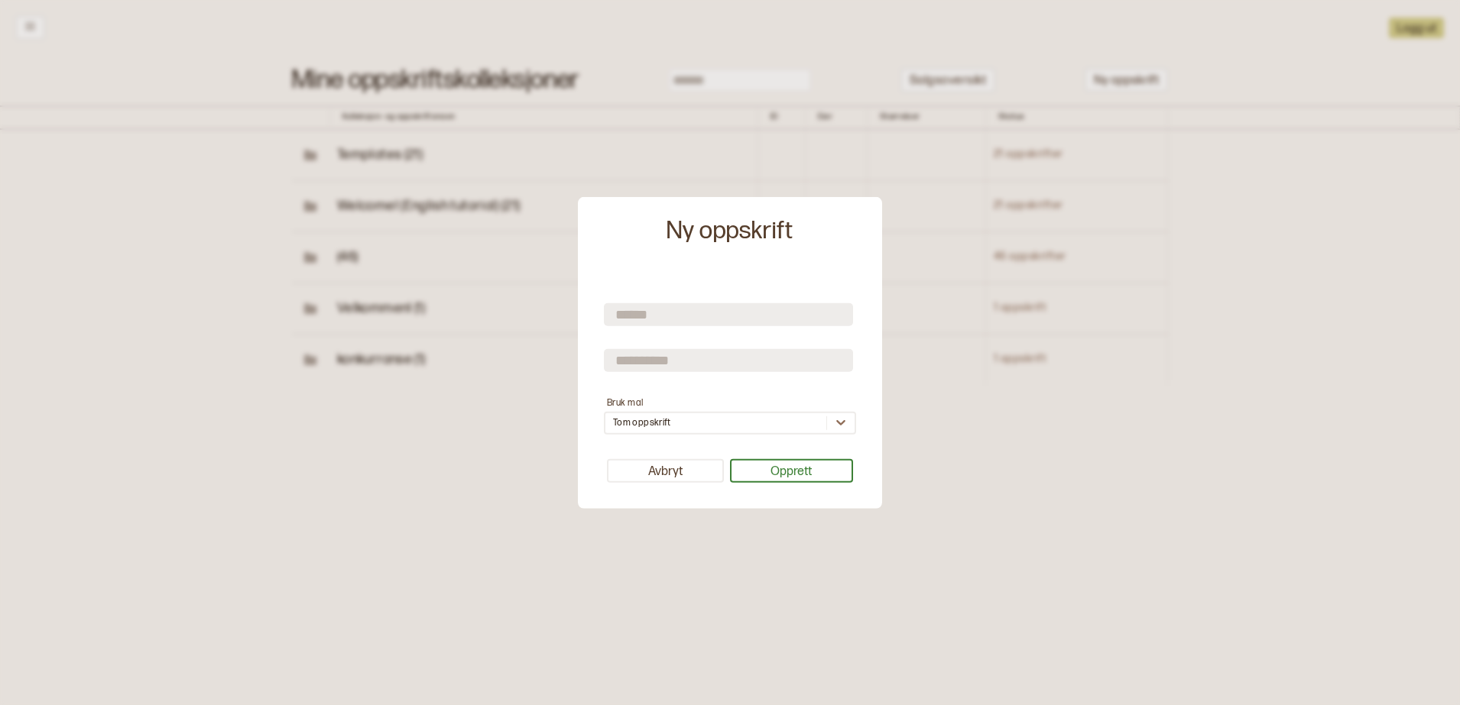
click at [649, 343] on form "Bruk mal Tom oppskrift" at bounding box center [730, 358] width 252 height 154
click at [652, 366] on input "text" at bounding box center [728, 360] width 249 height 23
type input "*******"
click at [667, 308] on input "text" at bounding box center [728, 314] width 249 height 23
click at [693, 475] on button "Avbryt" at bounding box center [665, 471] width 117 height 24
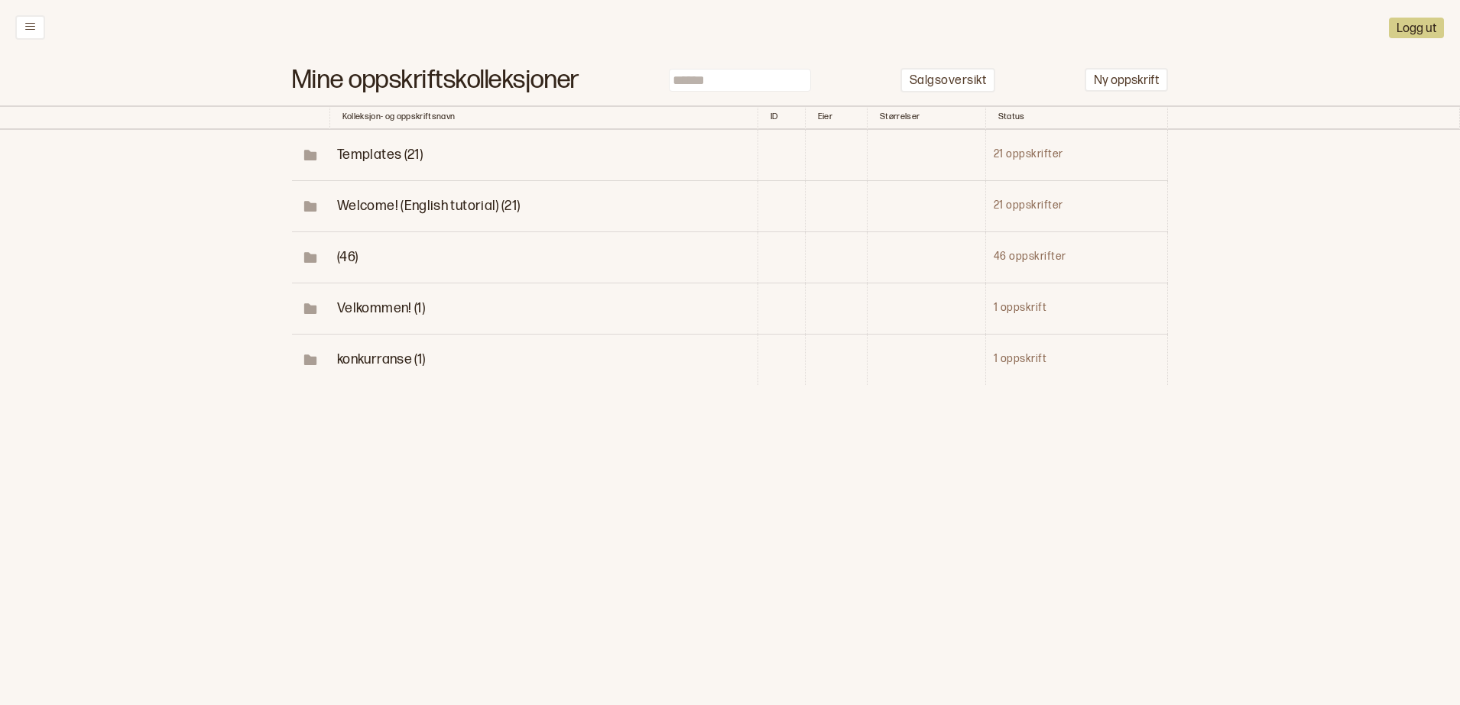
click at [337, 263] on span "(46)" at bounding box center [347, 257] width 21 height 16
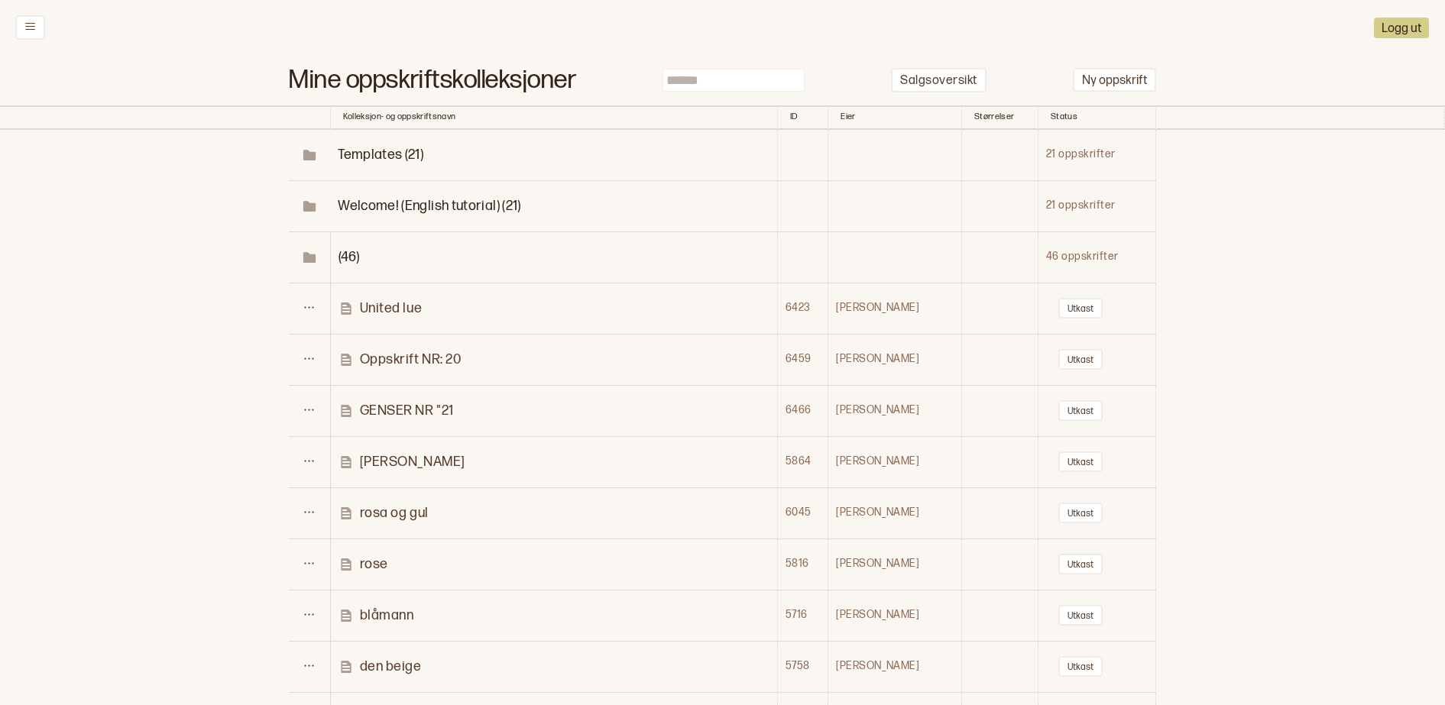
click at [454, 404] on p "GENSER NR "21" at bounding box center [407, 411] width 94 height 18
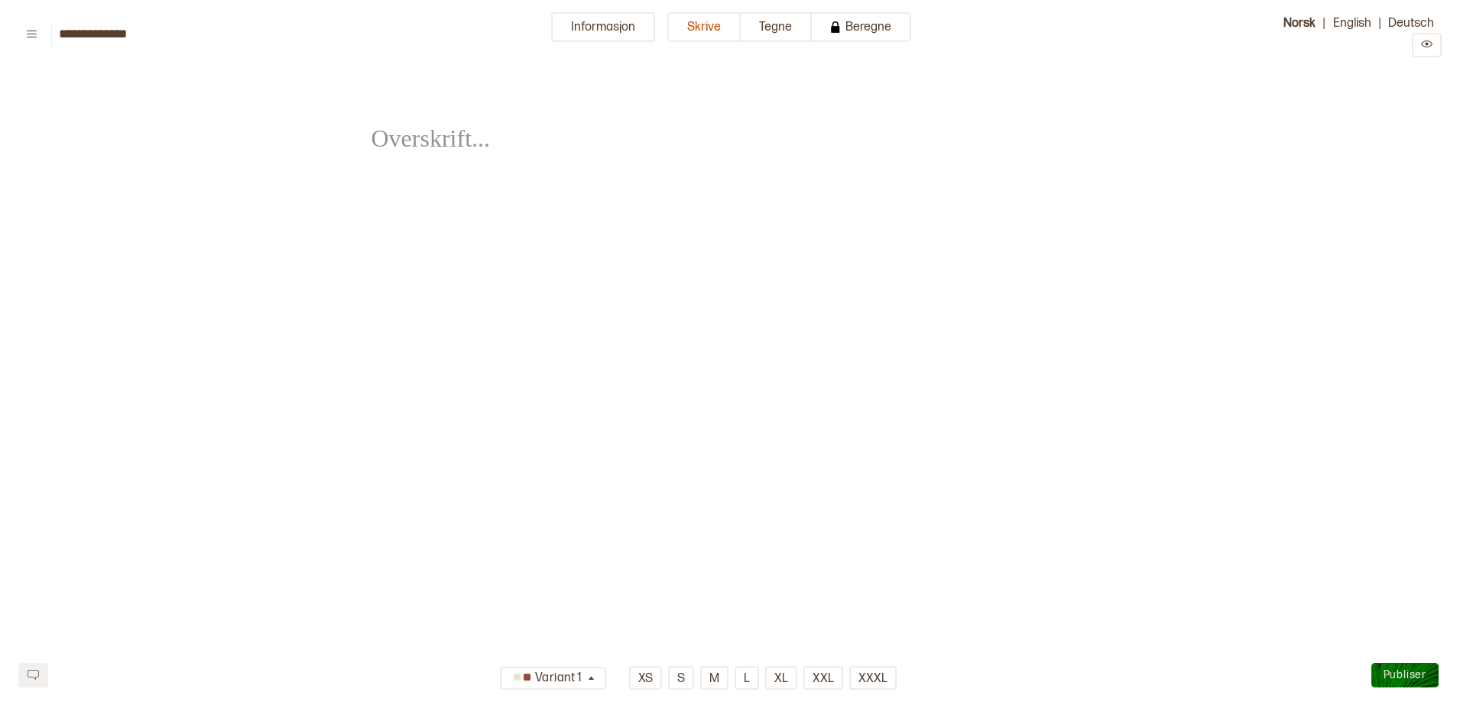
type input "**********"
click at [789, 19] on button "Tegne" at bounding box center [776, 27] width 71 height 30
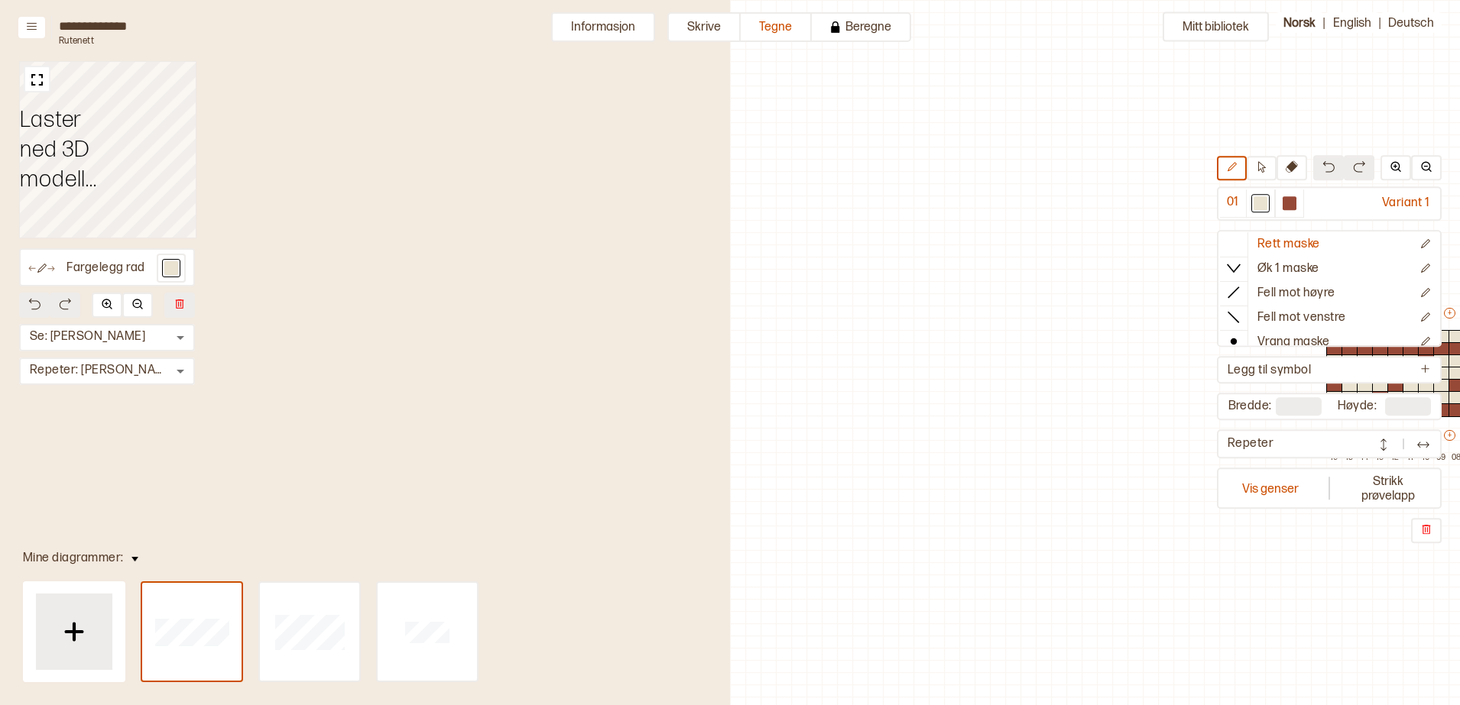
scroll to position [41, 545]
